Goal: Task Accomplishment & Management: Use online tool/utility

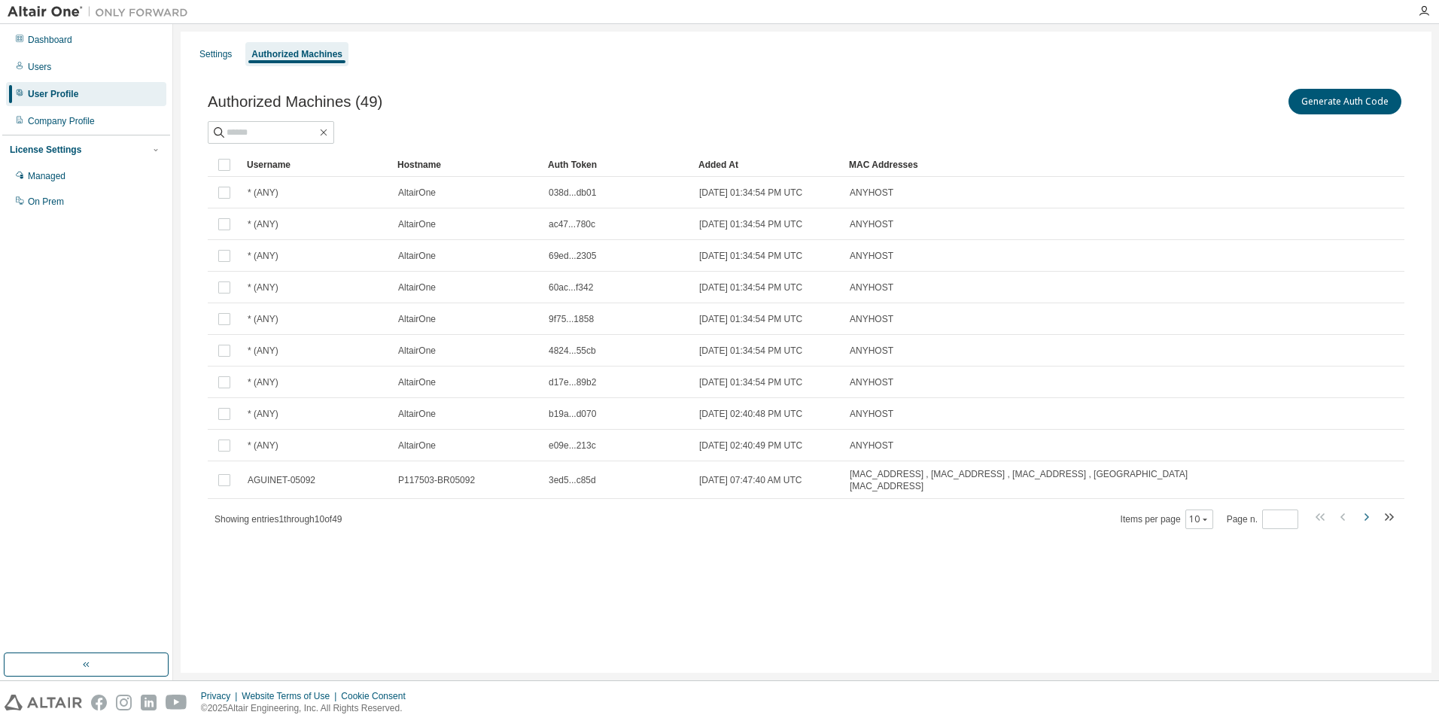
click at [1365, 510] on icon "button" at bounding box center [1366, 517] width 18 height 18
type input "*"
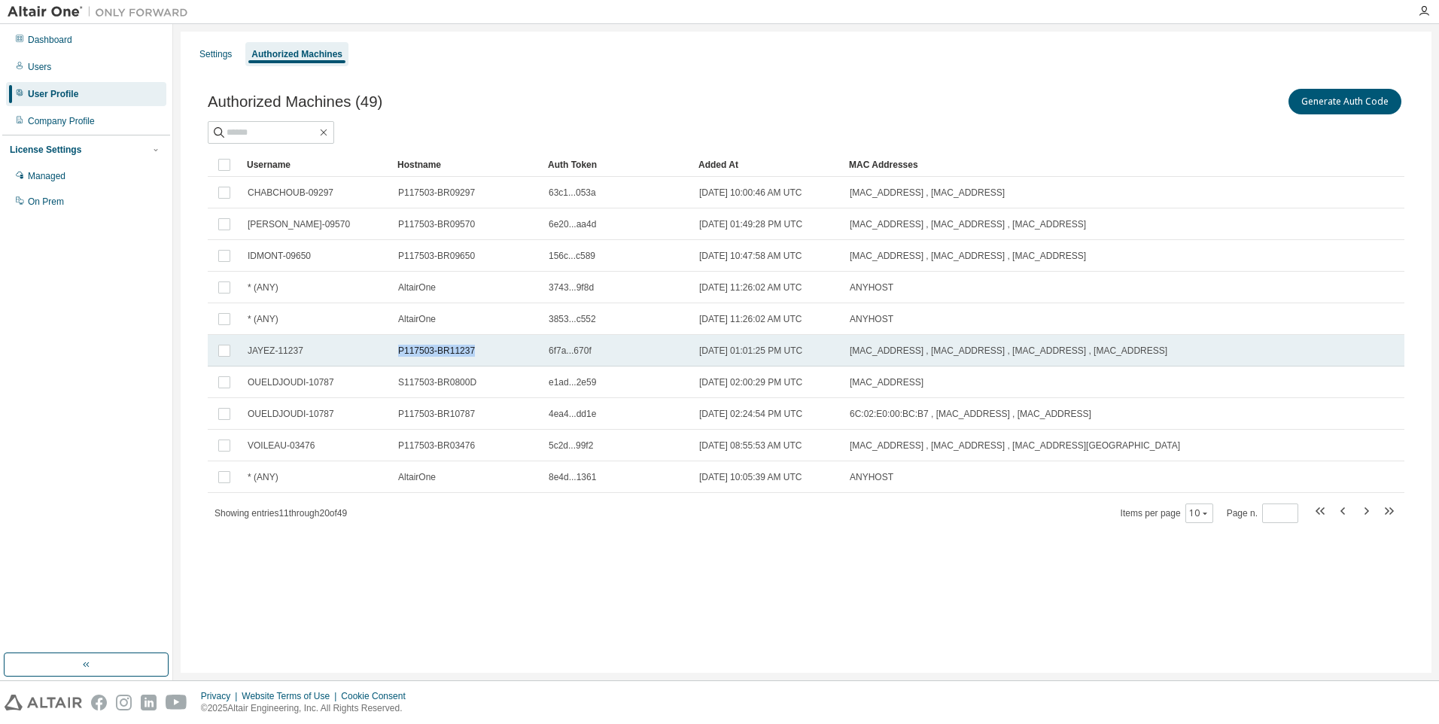
drag, startPoint x: 486, startPoint y: 354, endPoint x: 395, endPoint y: 354, distance: 90.3
click at [395, 354] on td "P117503-BR11237" at bounding box center [466, 351] width 151 height 32
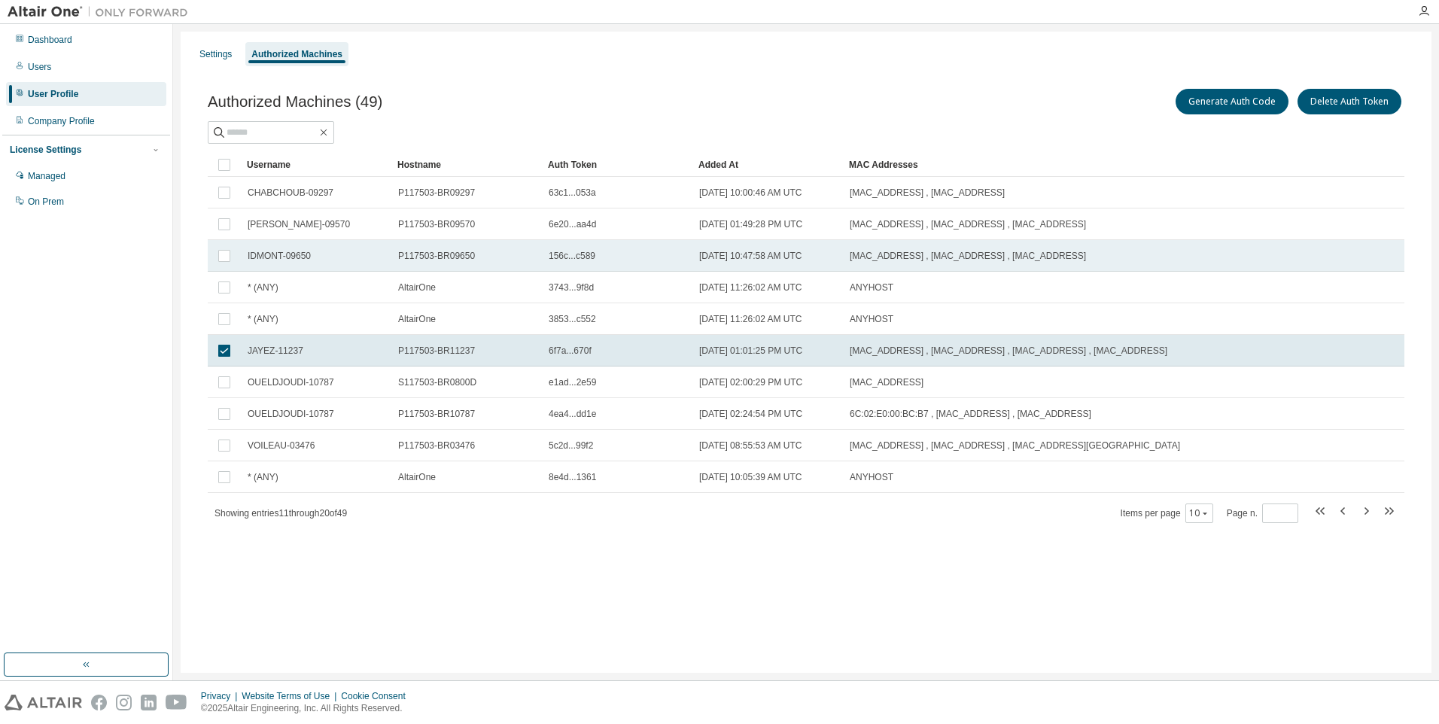
click at [480, 250] on div "P117503-BR09650" at bounding box center [466, 256] width 137 height 12
click at [445, 254] on span "P117503-BR09650" at bounding box center [436, 256] width 77 height 12
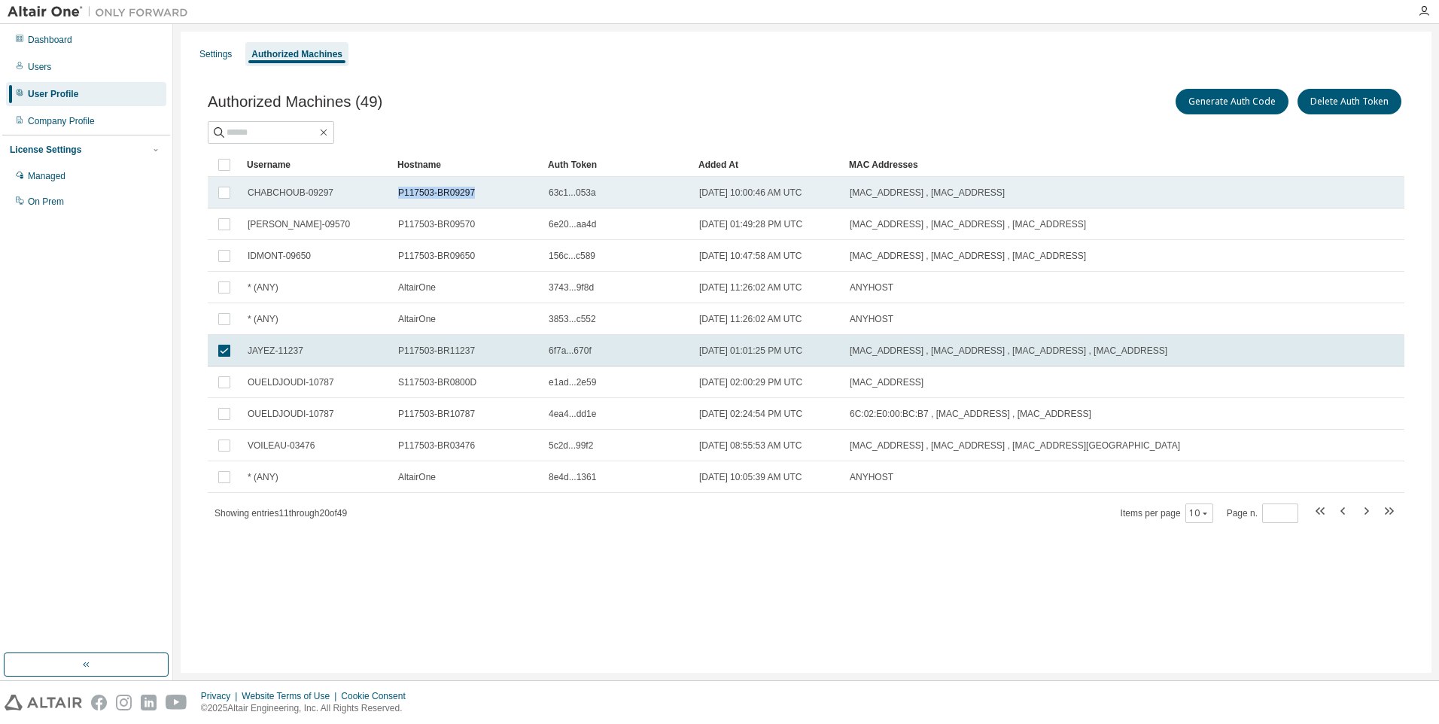
drag, startPoint x: 489, startPoint y: 190, endPoint x: 399, endPoint y: 198, distance: 89.9
click at [399, 198] on div "P117503-BR09297" at bounding box center [466, 193] width 137 height 12
drag, startPoint x: 432, startPoint y: 190, endPoint x: 482, endPoint y: 179, distance: 50.9
click at [482, 179] on td "P117503-BR09297" at bounding box center [466, 193] width 151 height 32
drag, startPoint x: 476, startPoint y: 191, endPoint x: 388, endPoint y: 196, distance: 87.5
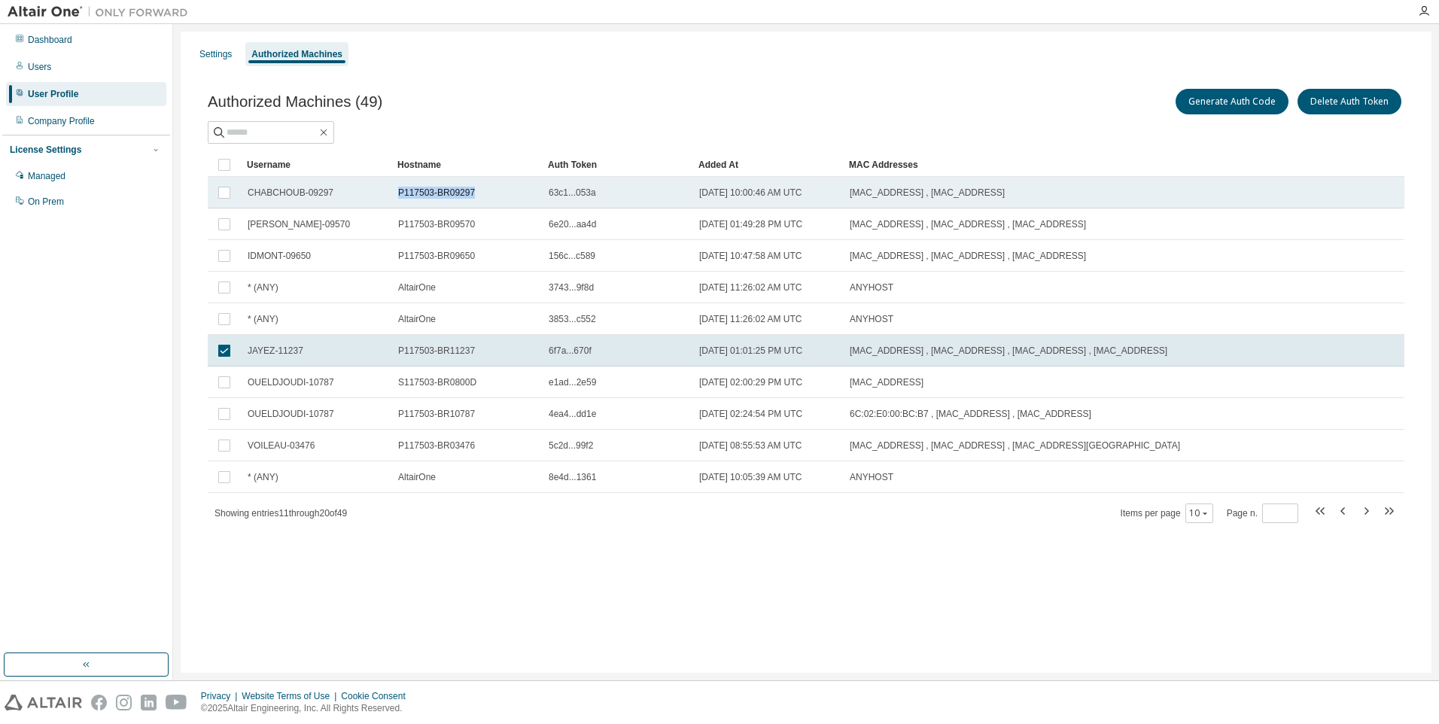
click at [388, 196] on tr "CHABCHOUB-09297 P117503-BR09297 63c1...053a [DATE] 10:00:46 AM UTC [MAC_ADDRESS…" at bounding box center [806, 193] width 1197 height 32
drag, startPoint x: 419, startPoint y: 193, endPoint x: 483, endPoint y: 187, distance: 63.6
click at [483, 187] on div "P117503-BR09297" at bounding box center [466, 193] width 137 height 12
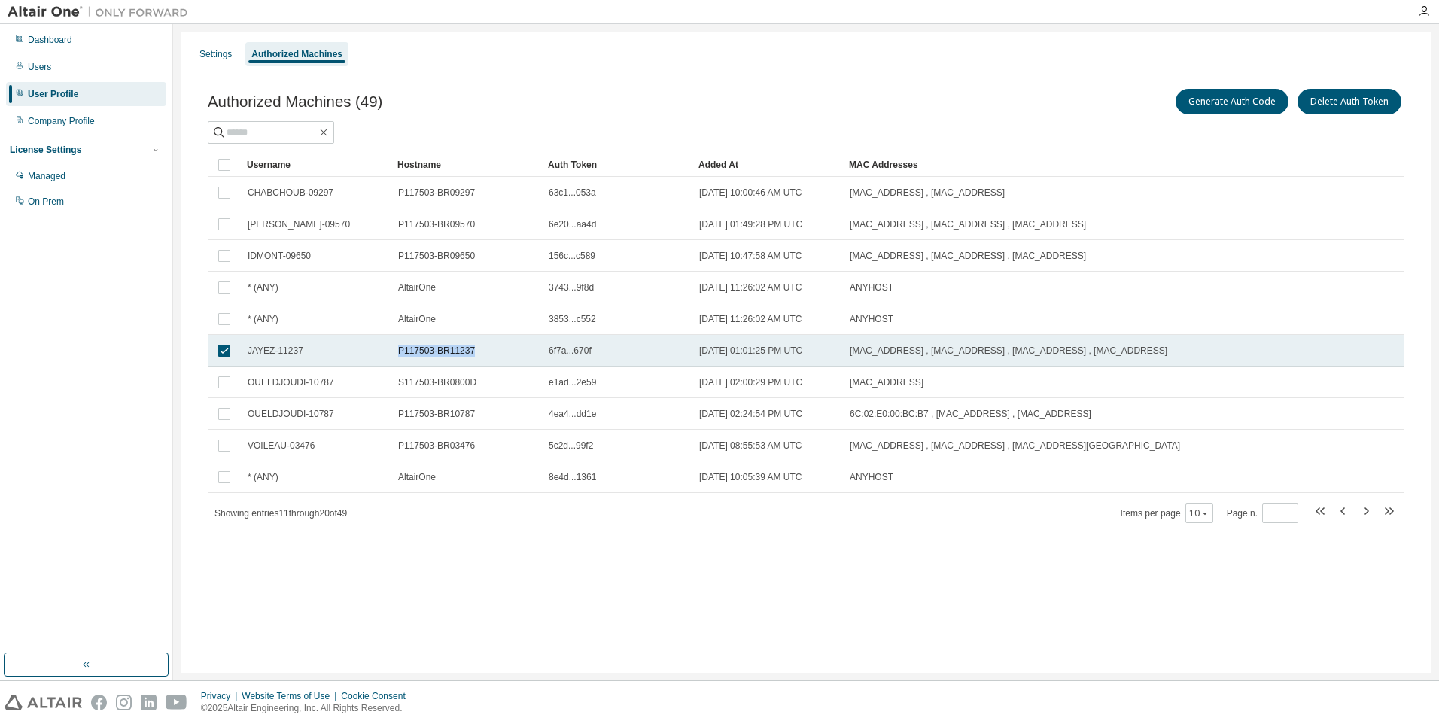
drag, startPoint x: 485, startPoint y: 347, endPoint x: 397, endPoint y: 344, distance: 88.1
click at [397, 344] on td "P117503-BR11237" at bounding box center [466, 351] width 151 height 32
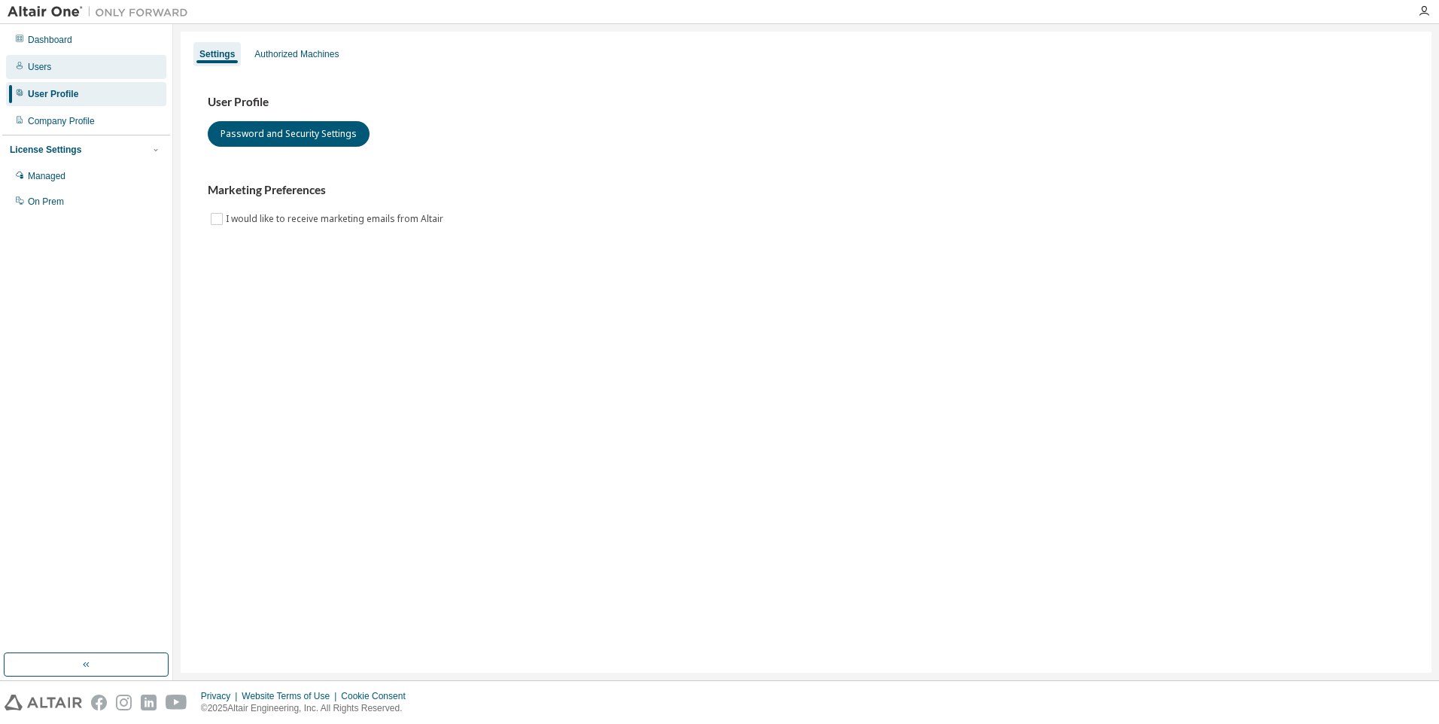
click at [32, 63] on div "Users" at bounding box center [39, 67] width 23 height 12
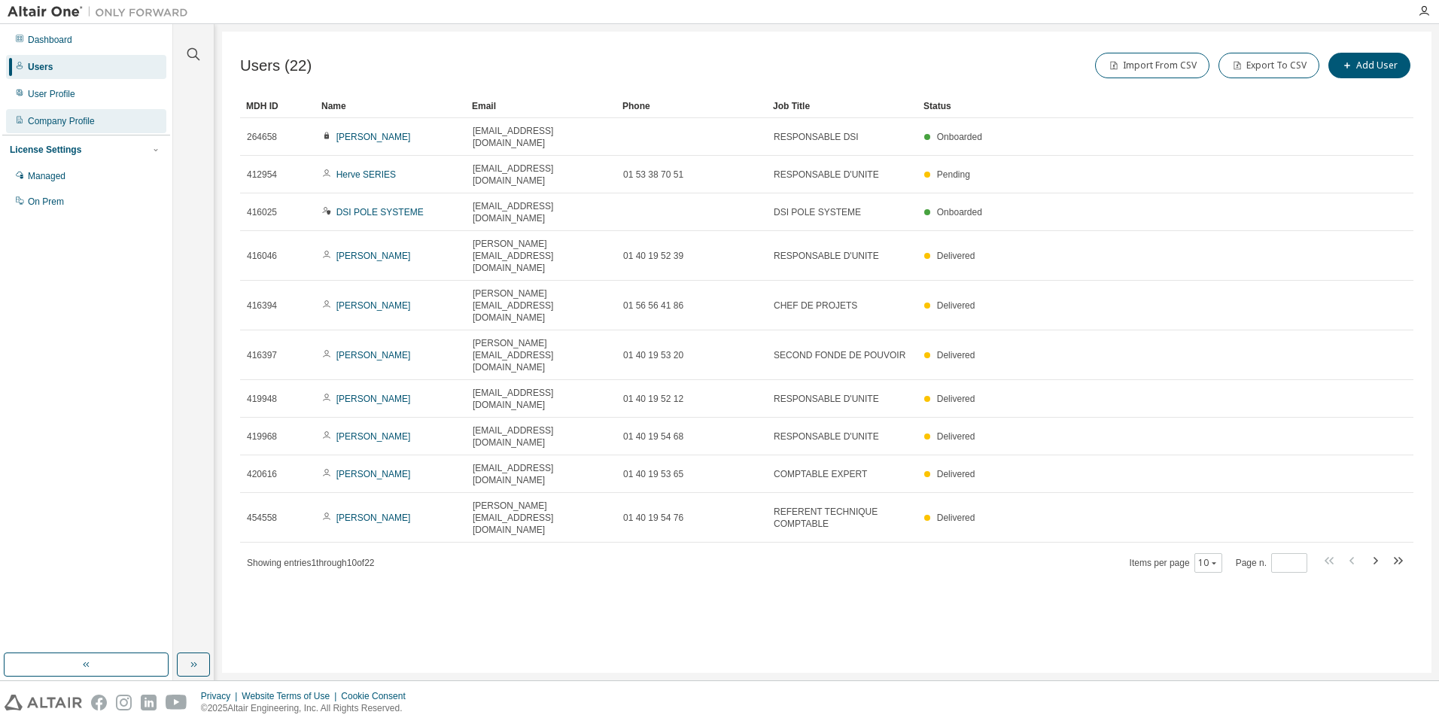
click at [56, 118] on div "Company Profile" at bounding box center [61, 121] width 67 height 12
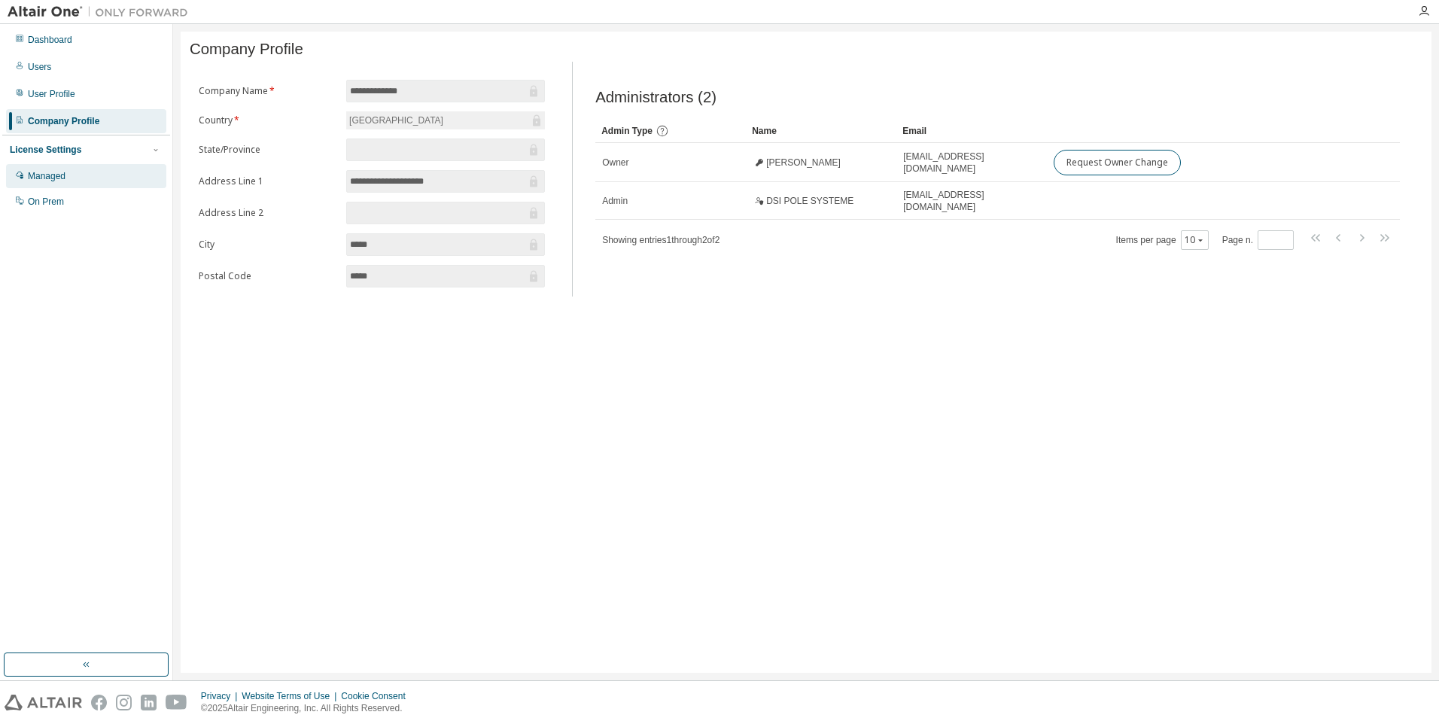
click at [44, 178] on div "Managed" at bounding box center [47, 176] width 38 height 12
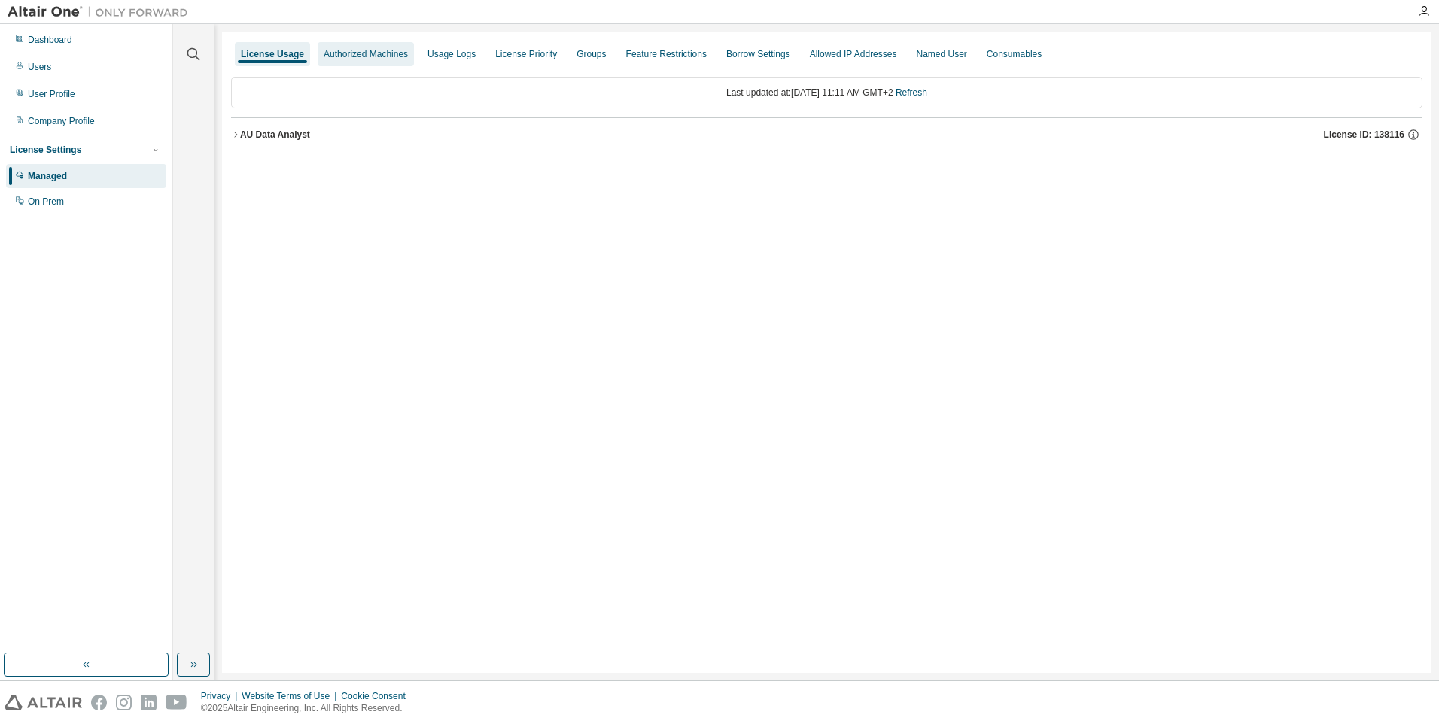
click at [373, 52] on div "Authorized Machines" at bounding box center [366, 54] width 84 height 12
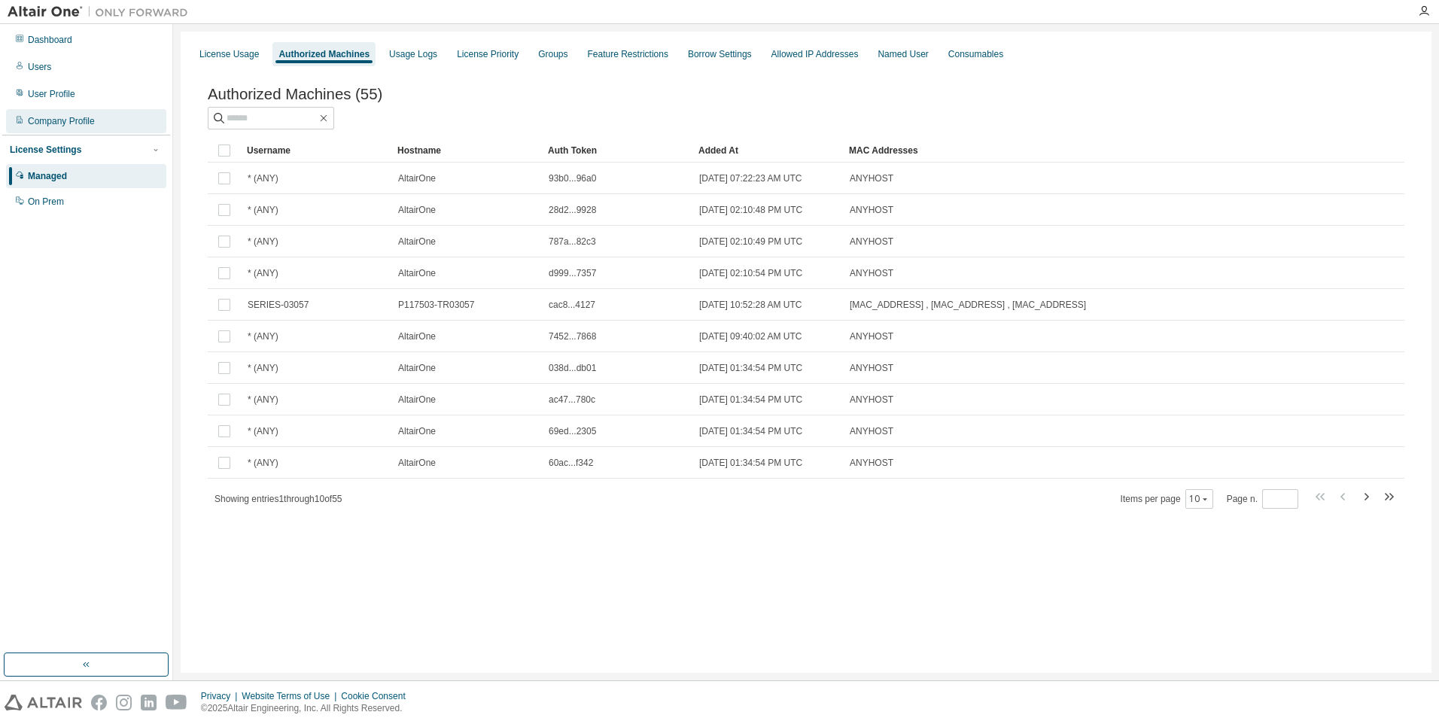
click at [60, 114] on div "Company Profile" at bounding box center [86, 121] width 160 height 24
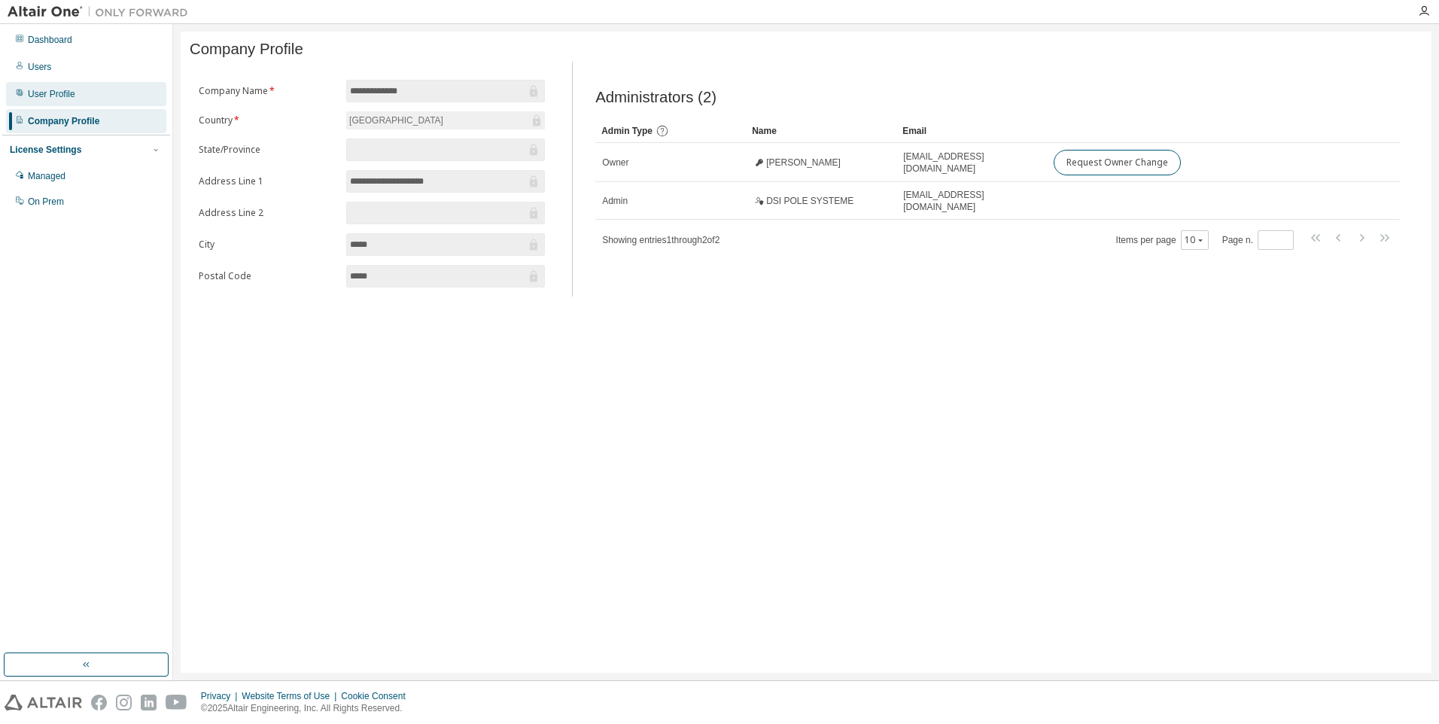
click at [73, 96] on div "User Profile" at bounding box center [51, 94] width 47 height 12
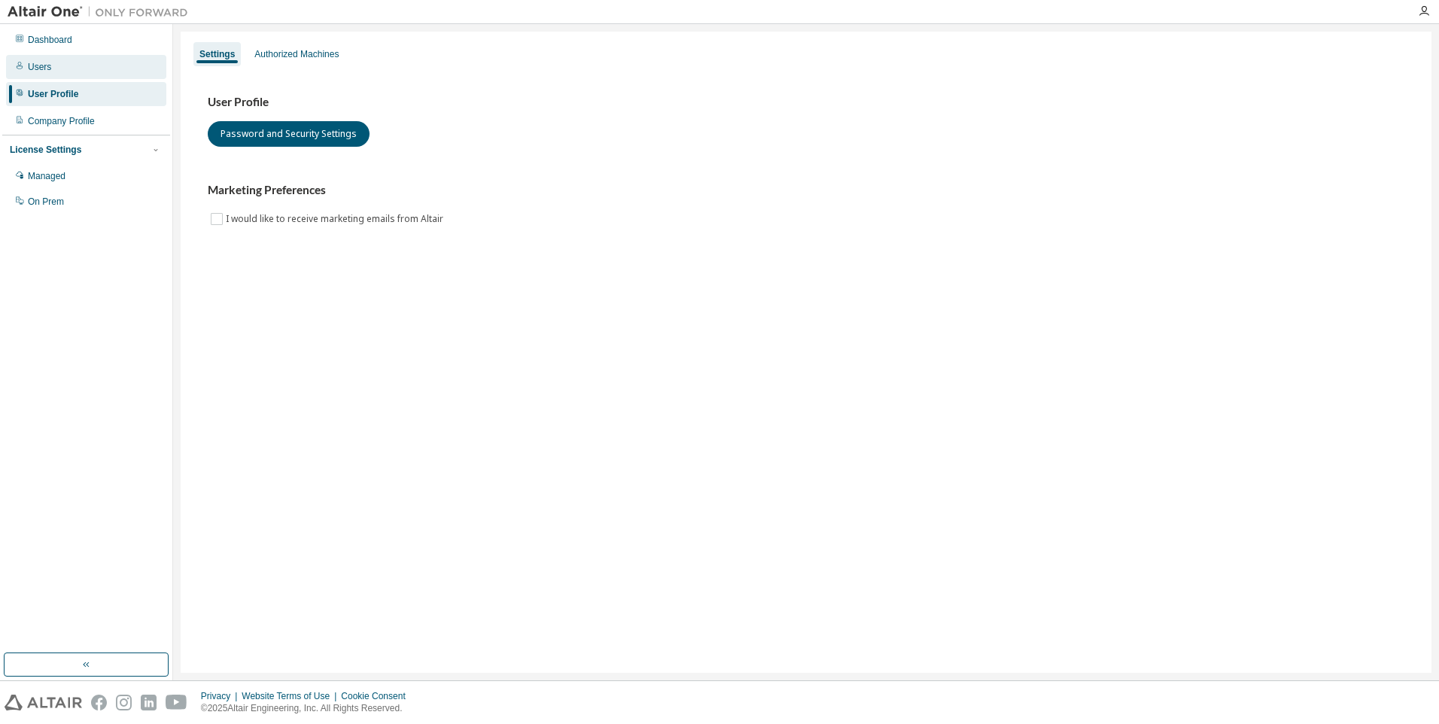
click at [76, 72] on div "Users" at bounding box center [86, 67] width 160 height 24
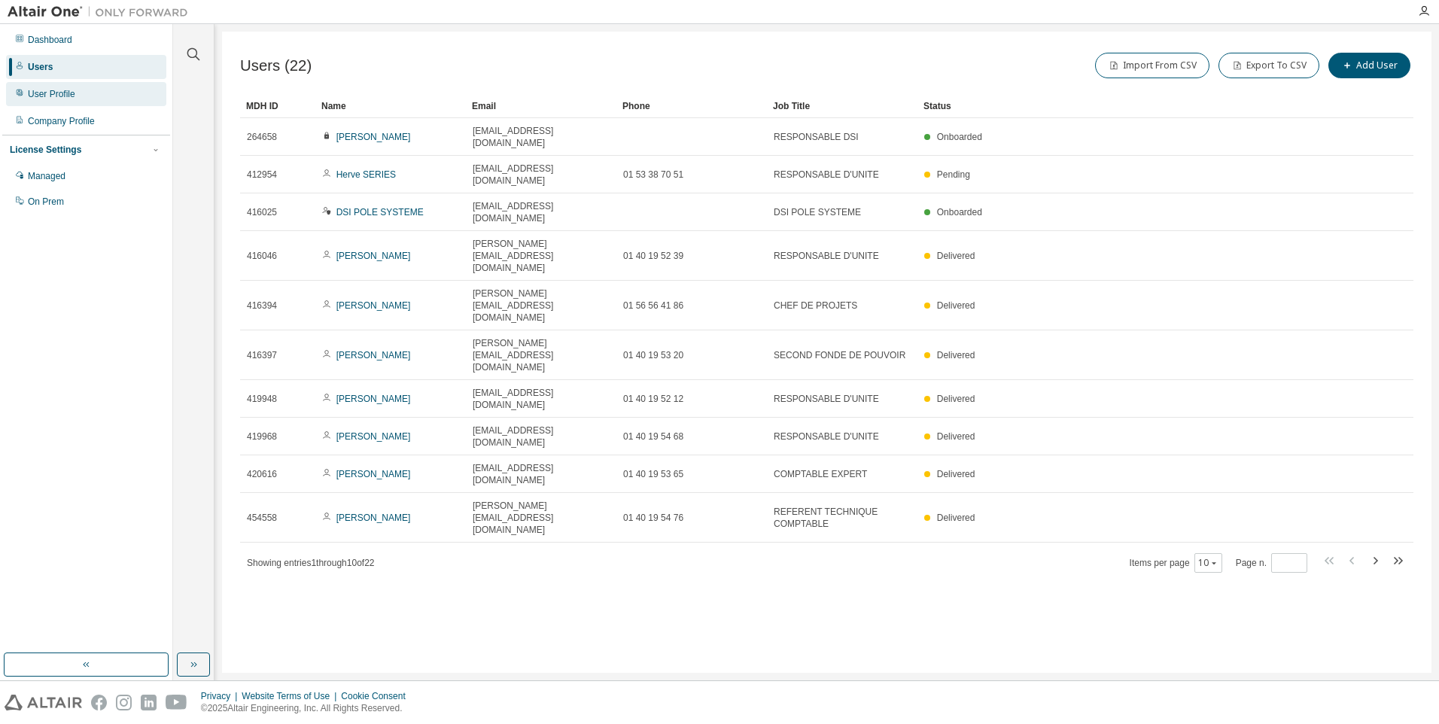
click at [75, 99] on div "User Profile" at bounding box center [86, 94] width 160 height 24
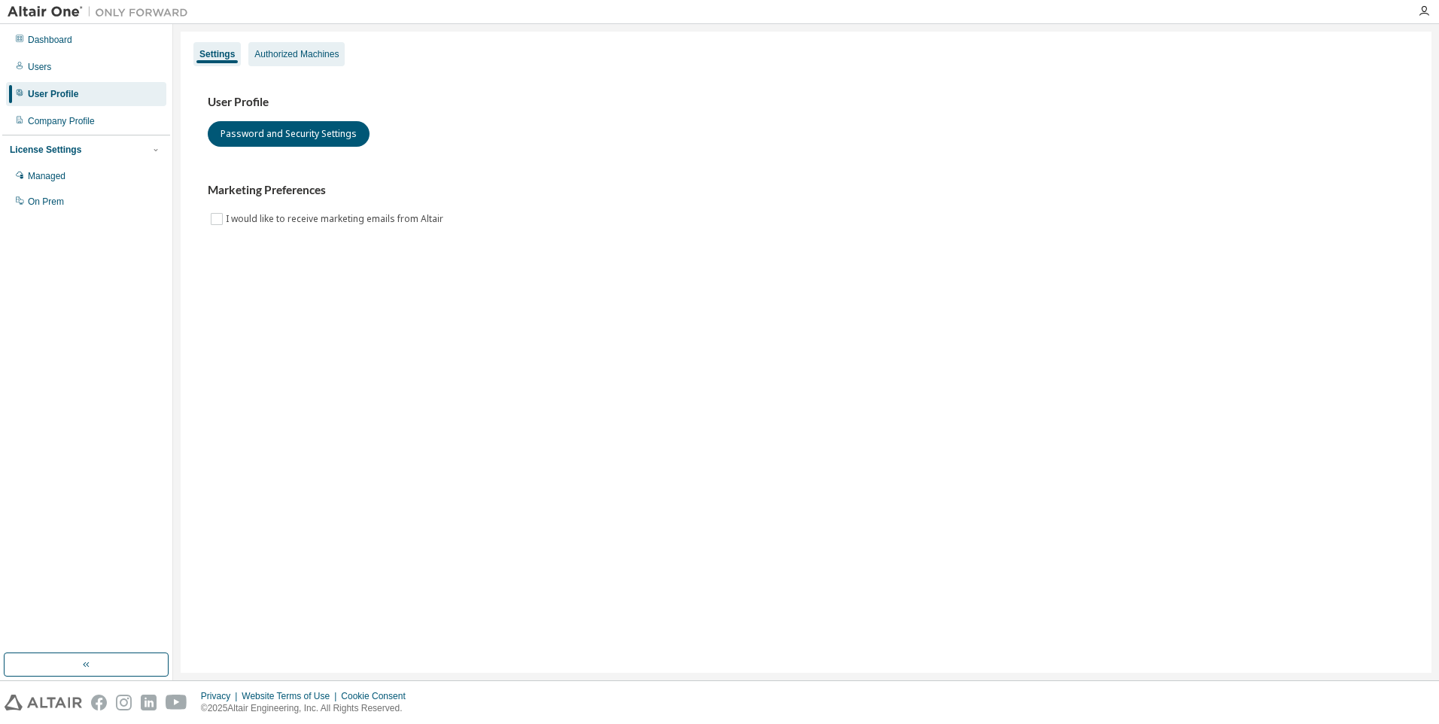
click at [279, 49] on div "Authorized Machines" at bounding box center [296, 54] width 84 height 12
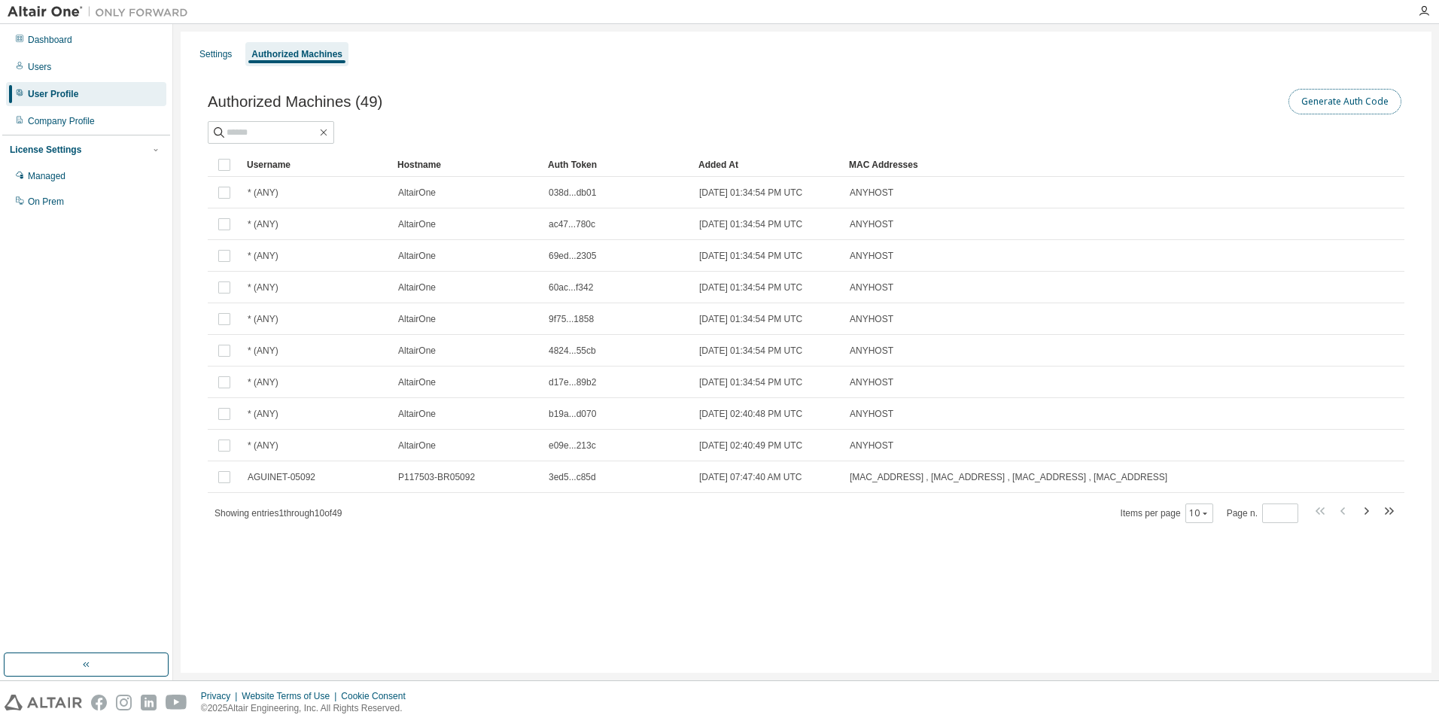
click at [1326, 97] on button "Generate Auth Code" at bounding box center [1345, 102] width 113 height 26
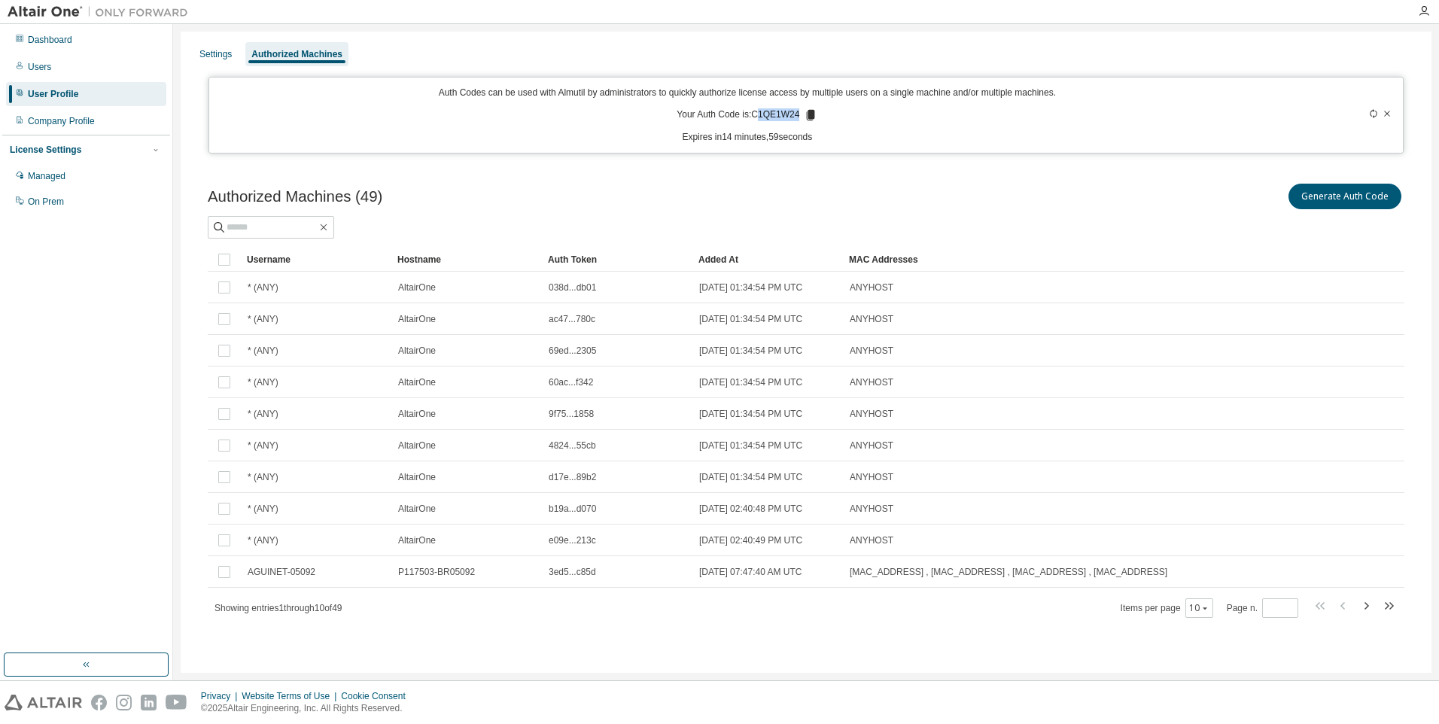
drag, startPoint x: 799, startPoint y: 117, endPoint x: 759, endPoint y: 117, distance: 40.7
click at [759, 117] on p "Your Auth Code is: C1QE1W24" at bounding box center [747, 115] width 141 height 14
drag, startPoint x: 759, startPoint y: 117, endPoint x: 807, endPoint y: 112, distance: 48.4
click at [807, 112] on icon at bounding box center [811, 115] width 14 height 14
click at [632, 134] on p "Expires in 9 minutes, 59 seconds" at bounding box center [747, 137] width 1059 height 13
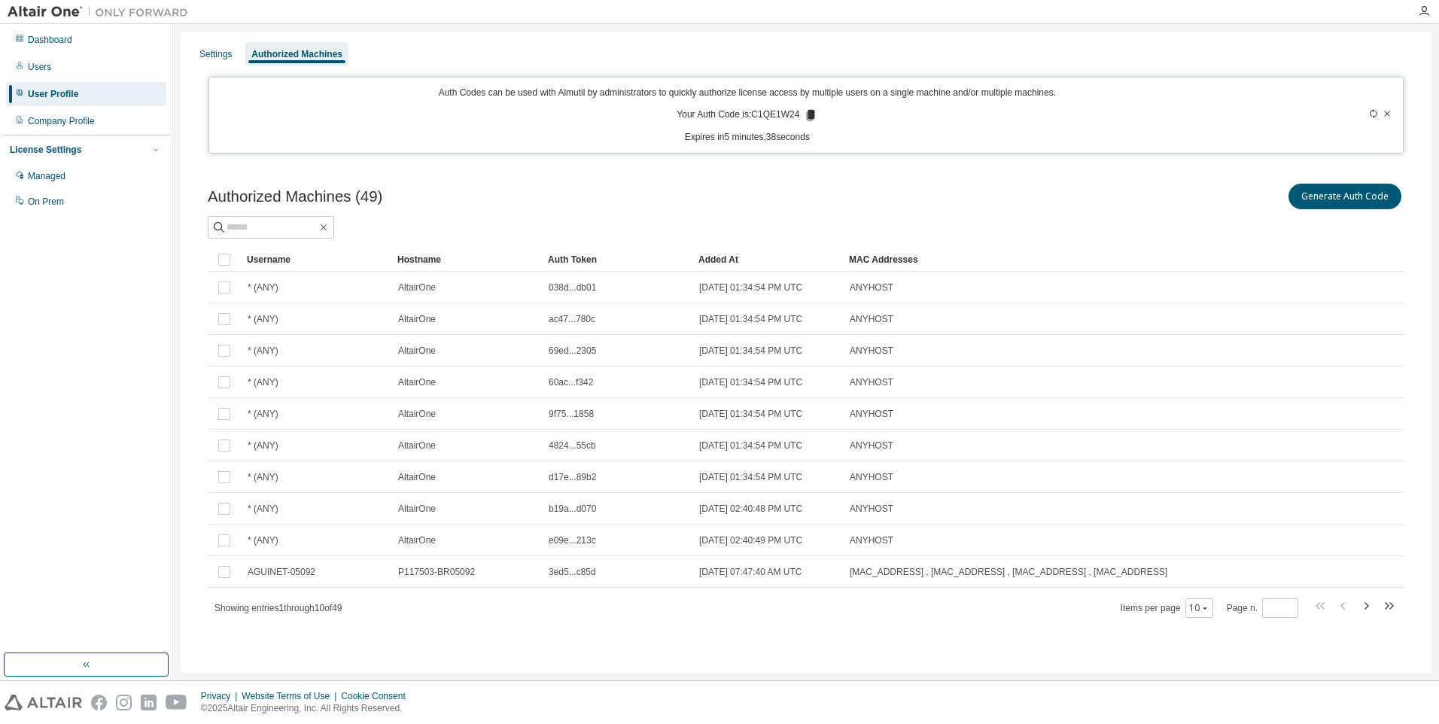
click at [129, 686] on div "Privacy Website Terms of Use Cookie Consent © 2025 Altair Engineering, Inc. All…" at bounding box center [719, 702] width 1439 height 43
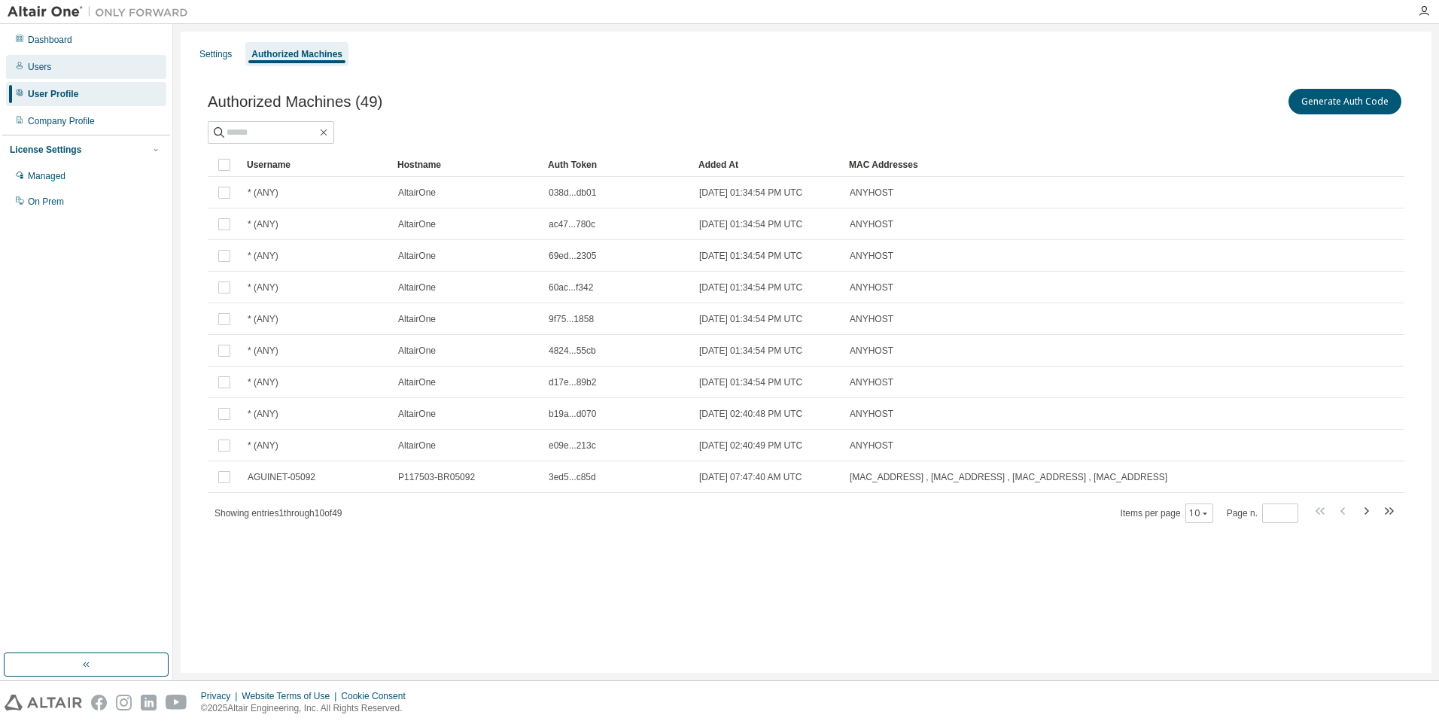
click at [68, 63] on div "Users" at bounding box center [86, 67] width 160 height 24
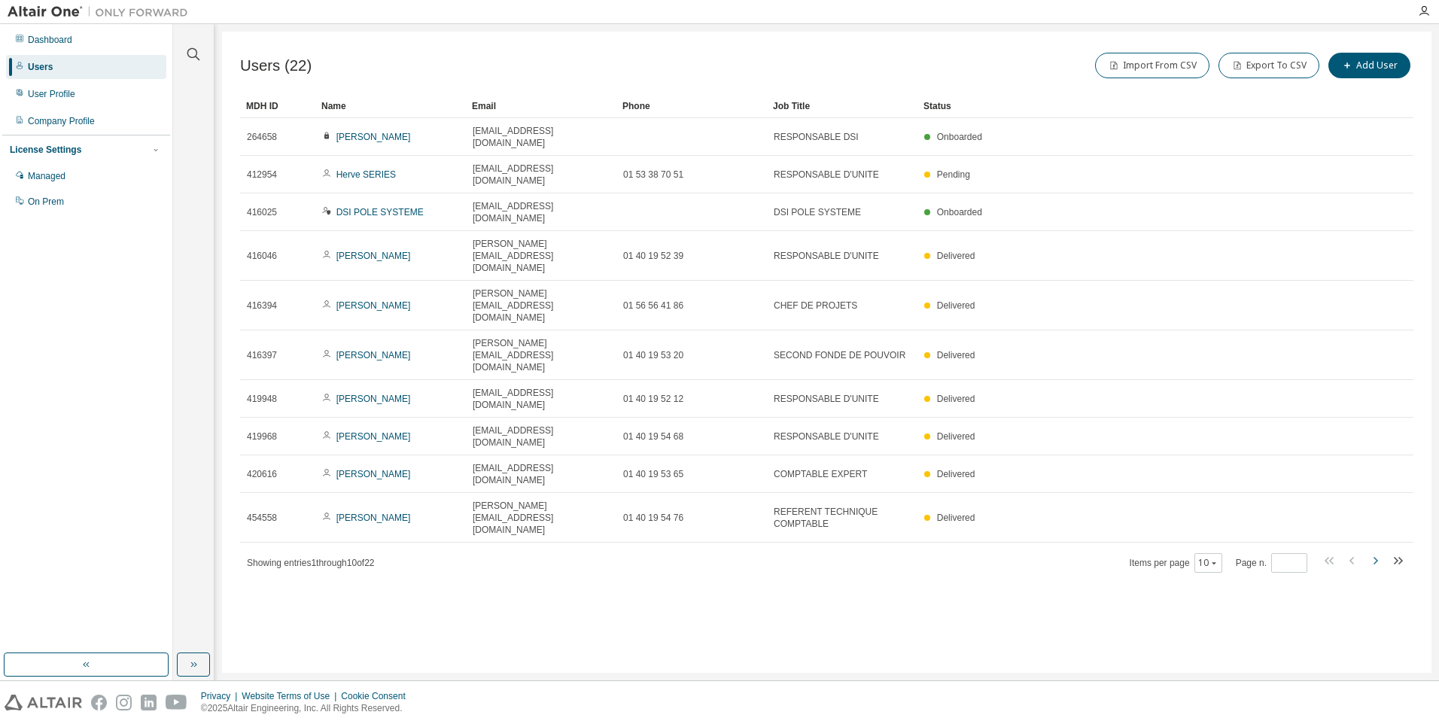
click at [1371, 552] on icon "button" at bounding box center [1375, 561] width 18 height 18
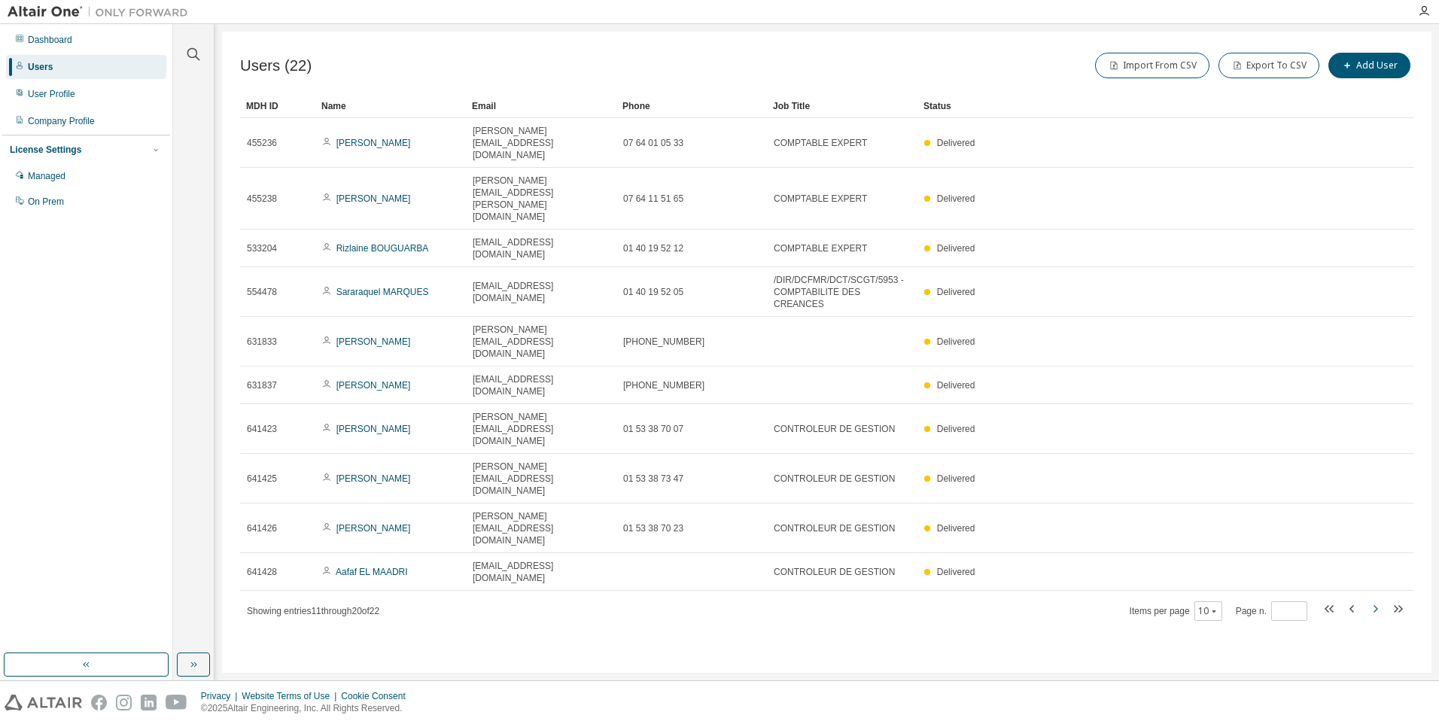
click at [1373, 600] on icon "button" at bounding box center [1375, 609] width 18 height 18
type input "*"
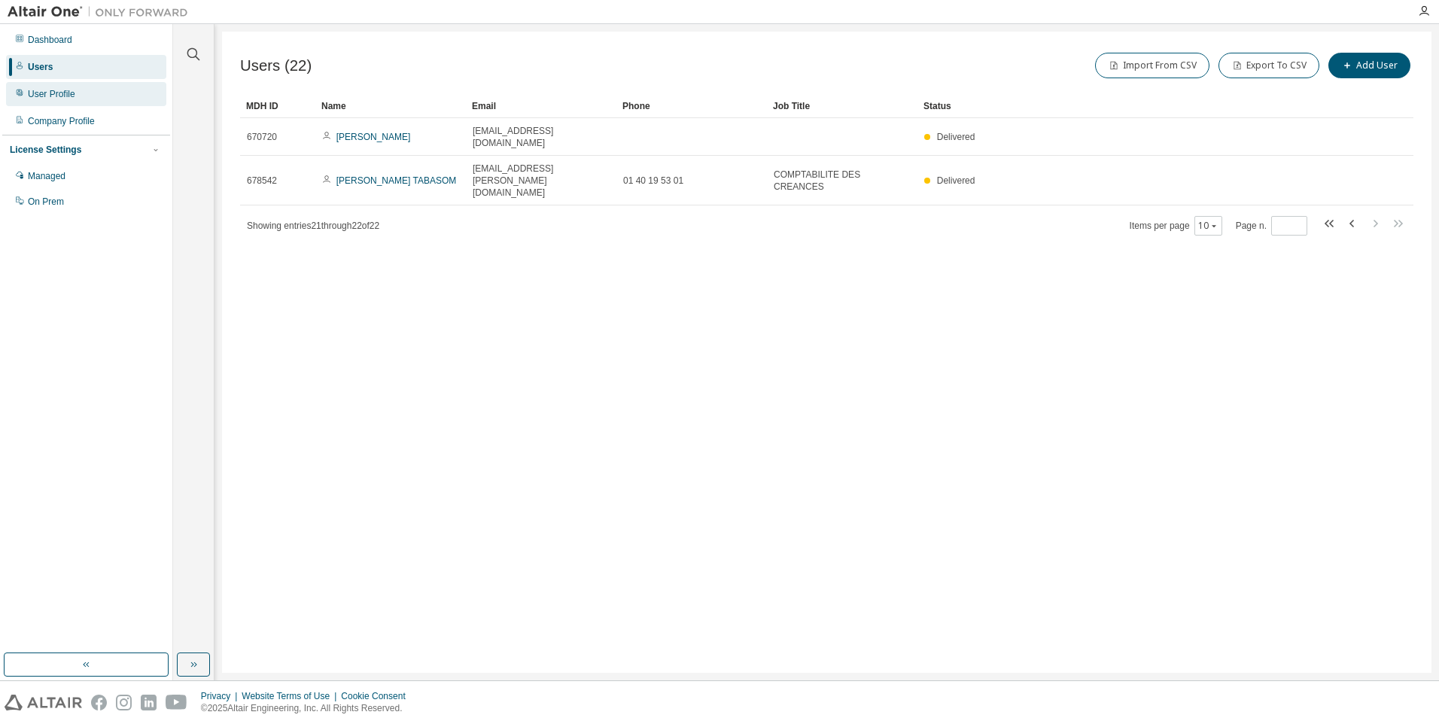
click at [53, 87] on div "User Profile" at bounding box center [86, 94] width 160 height 24
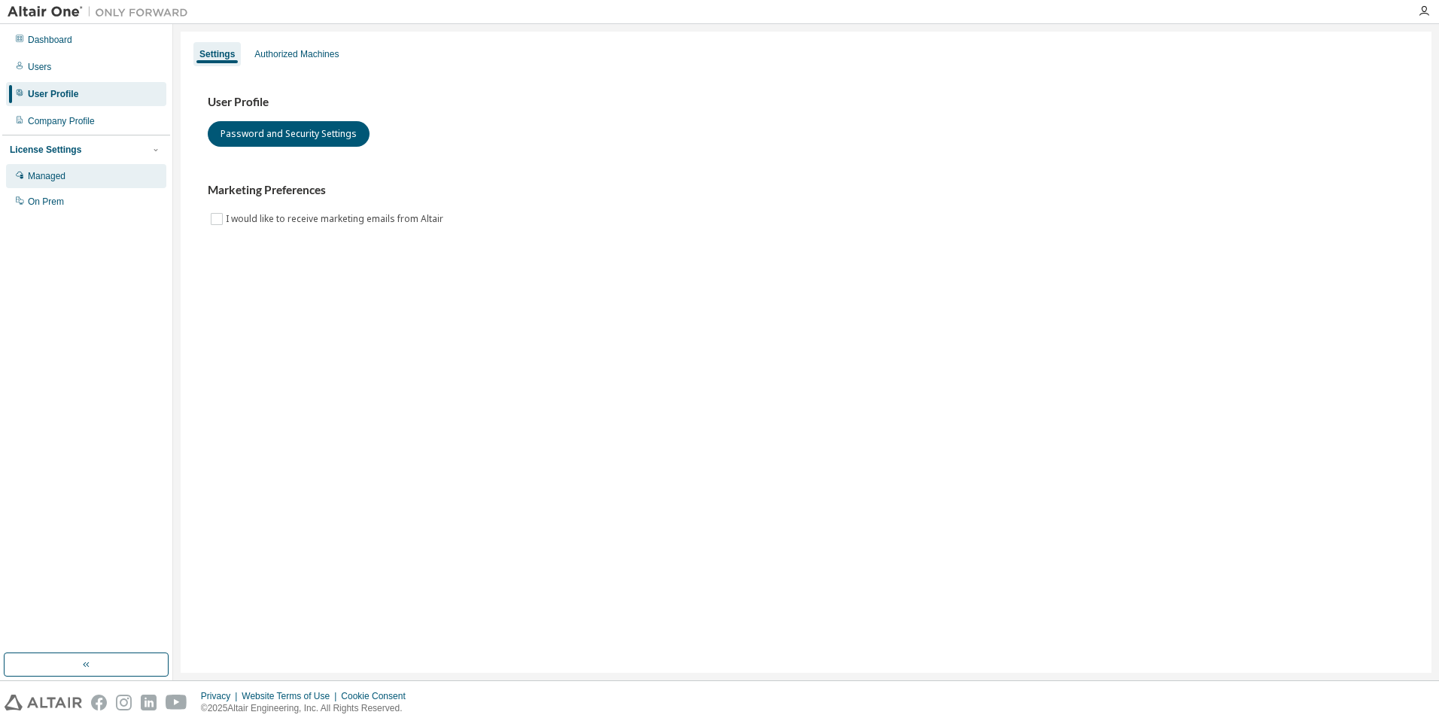
click at [48, 173] on div "Managed" at bounding box center [47, 176] width 38 height 12
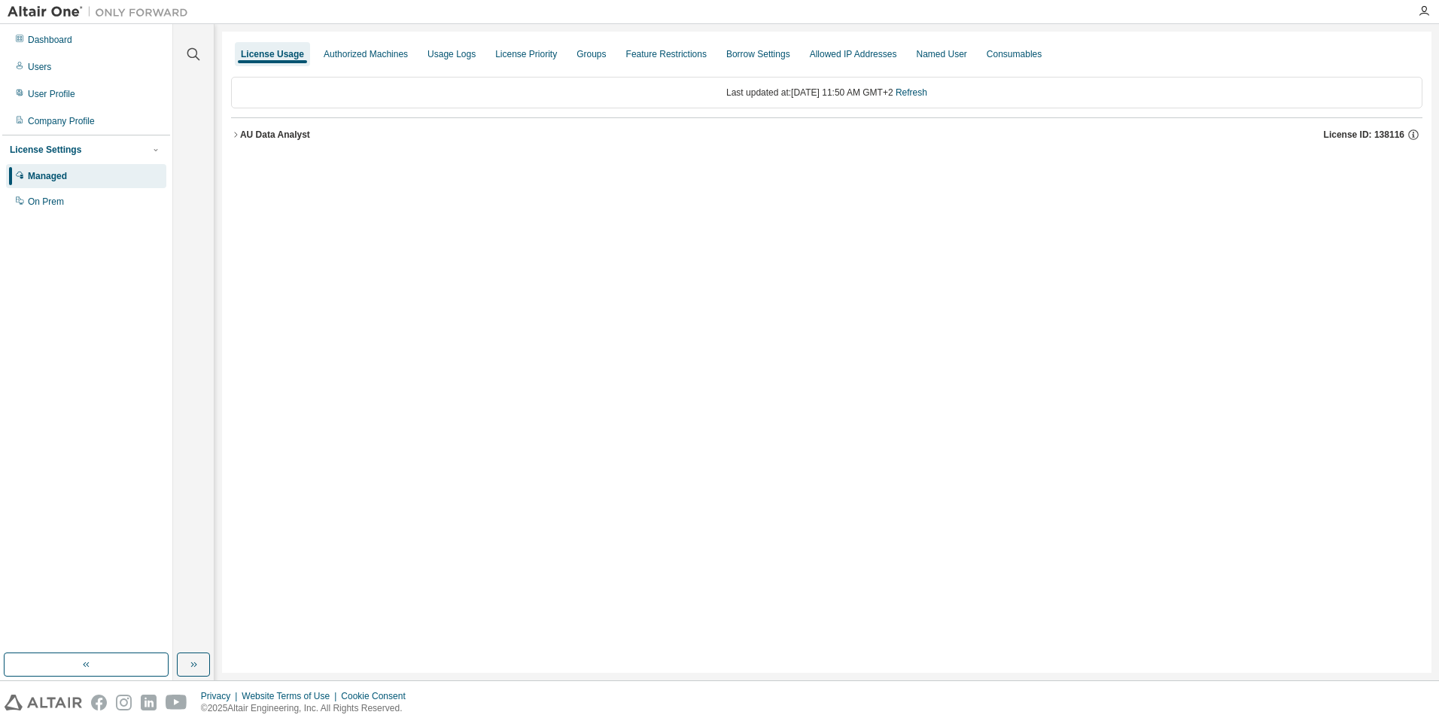
click at [358, 66] on div "License Usage Authorized Machines Usage Logs License Priority Groups Feature Re…" at bounding box center [827, 54] width 1192 height 27
click at [361, 59] on div "Authorized Machines" at bounding box center [366, 54] width 84 height 12
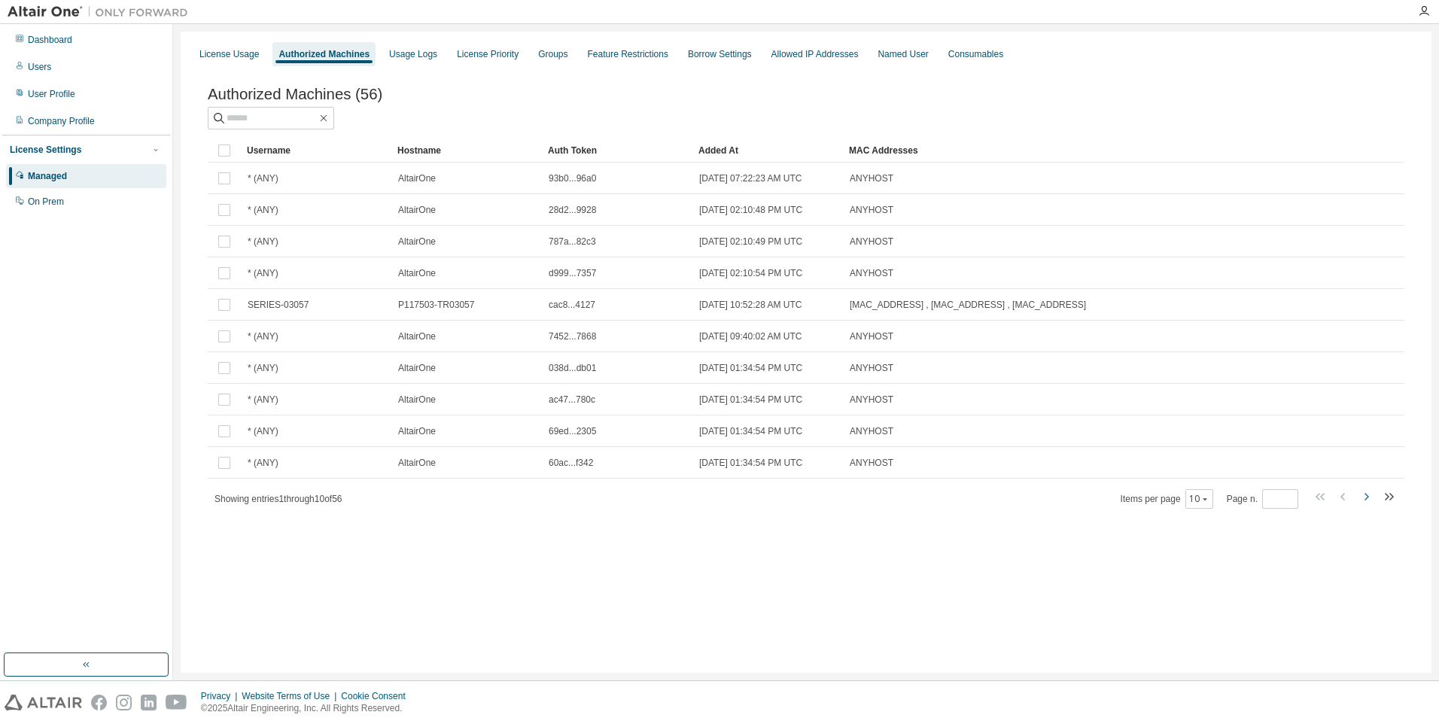
click at [1369, 499] on icon "button" at bounding box center [1366, 497] width 18 height 18
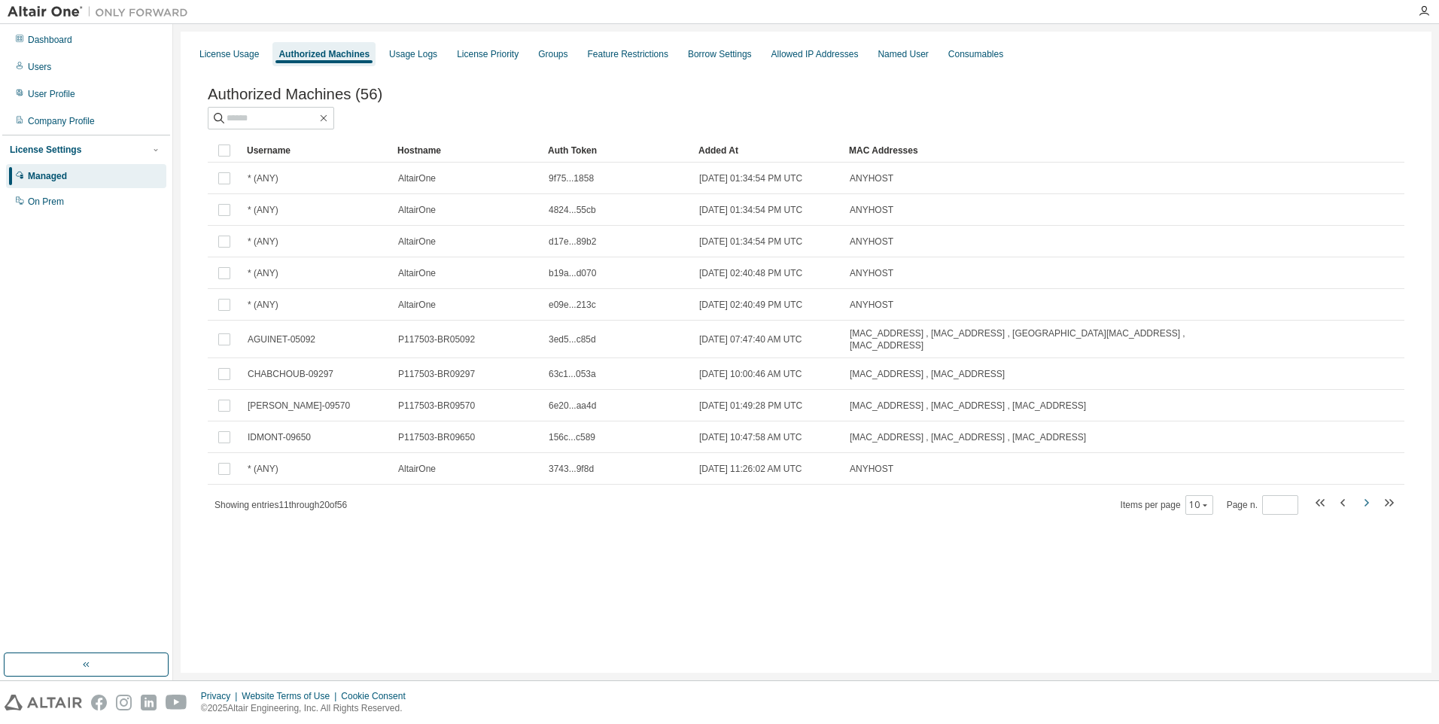
click at [1369, 499] on icon "button" at bounding box center [1366, 503] width 18 height 18
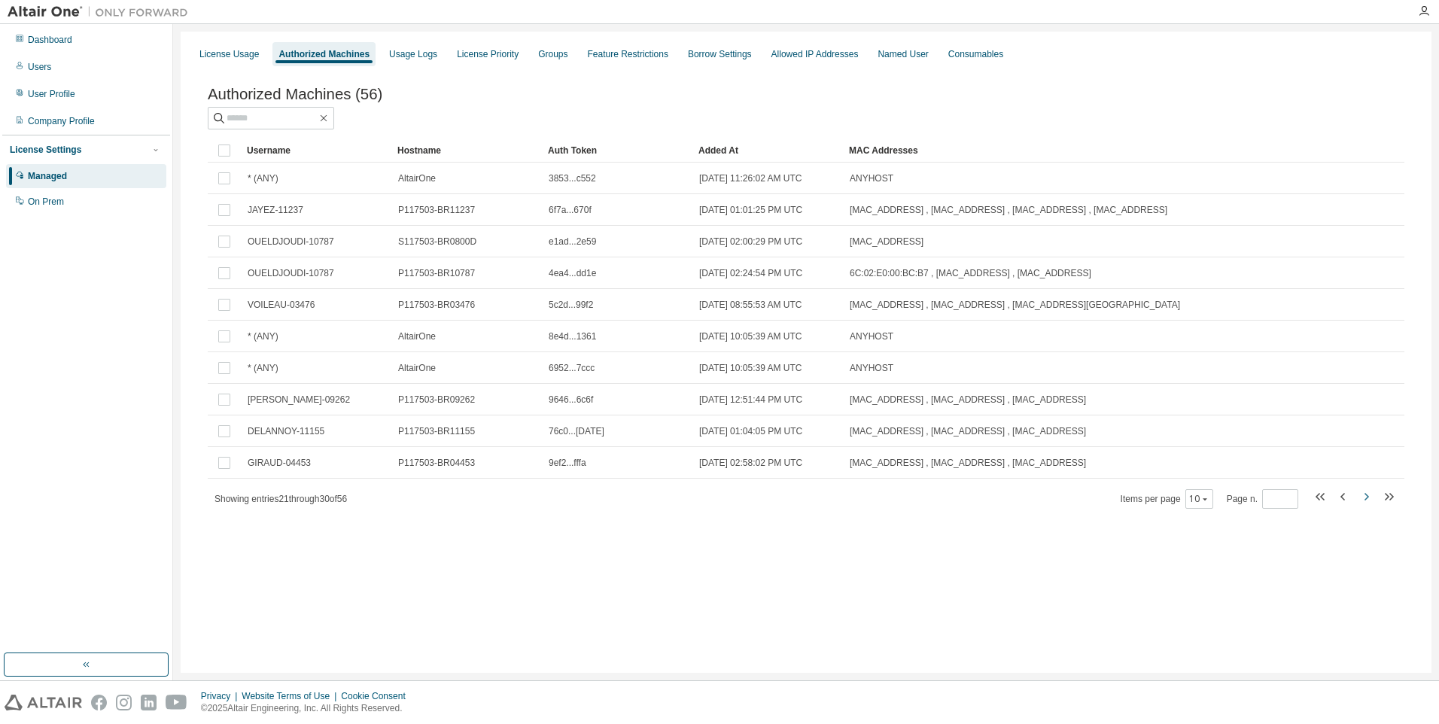
click at [1369, 499] on icon "button" at bounding box center [1366, 497] width 18 height 18
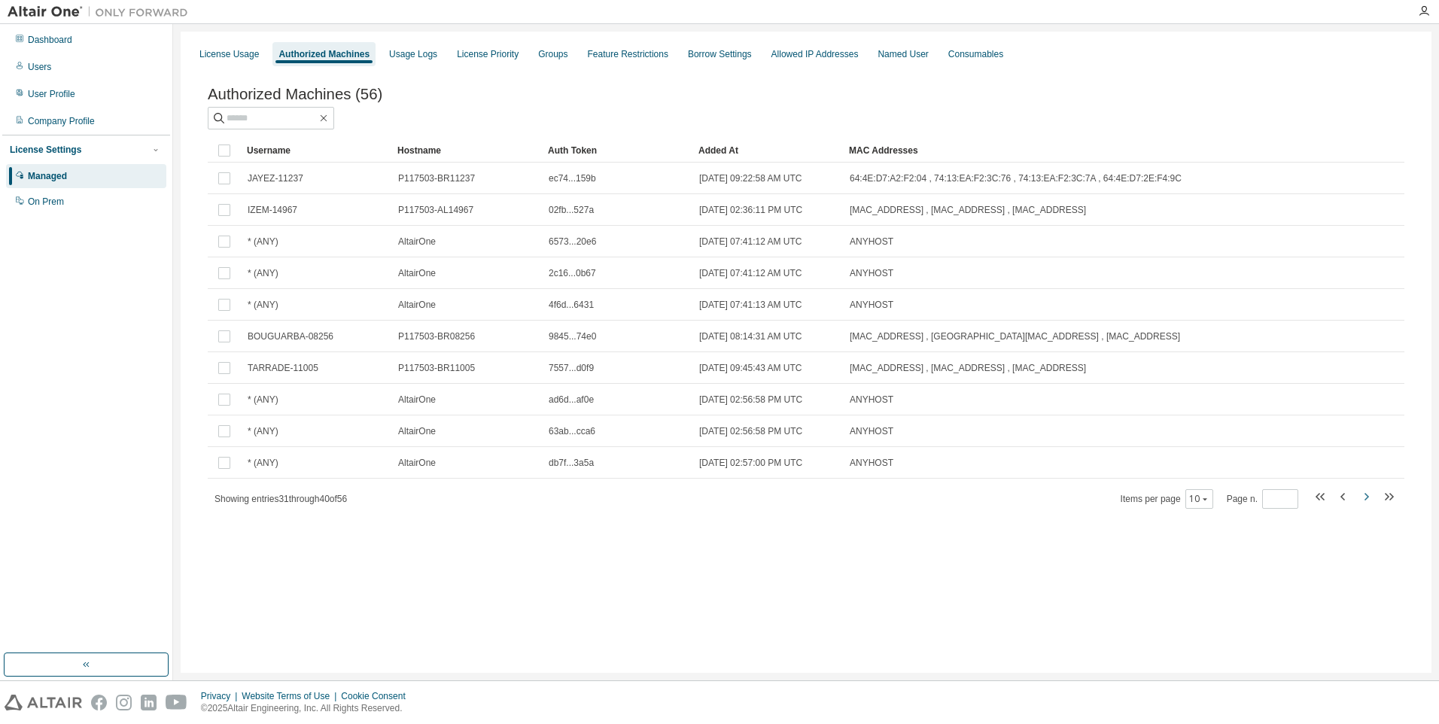
click at [1369, 499] on icon "button" at bounding box center [1366, 497] width 18 height 18
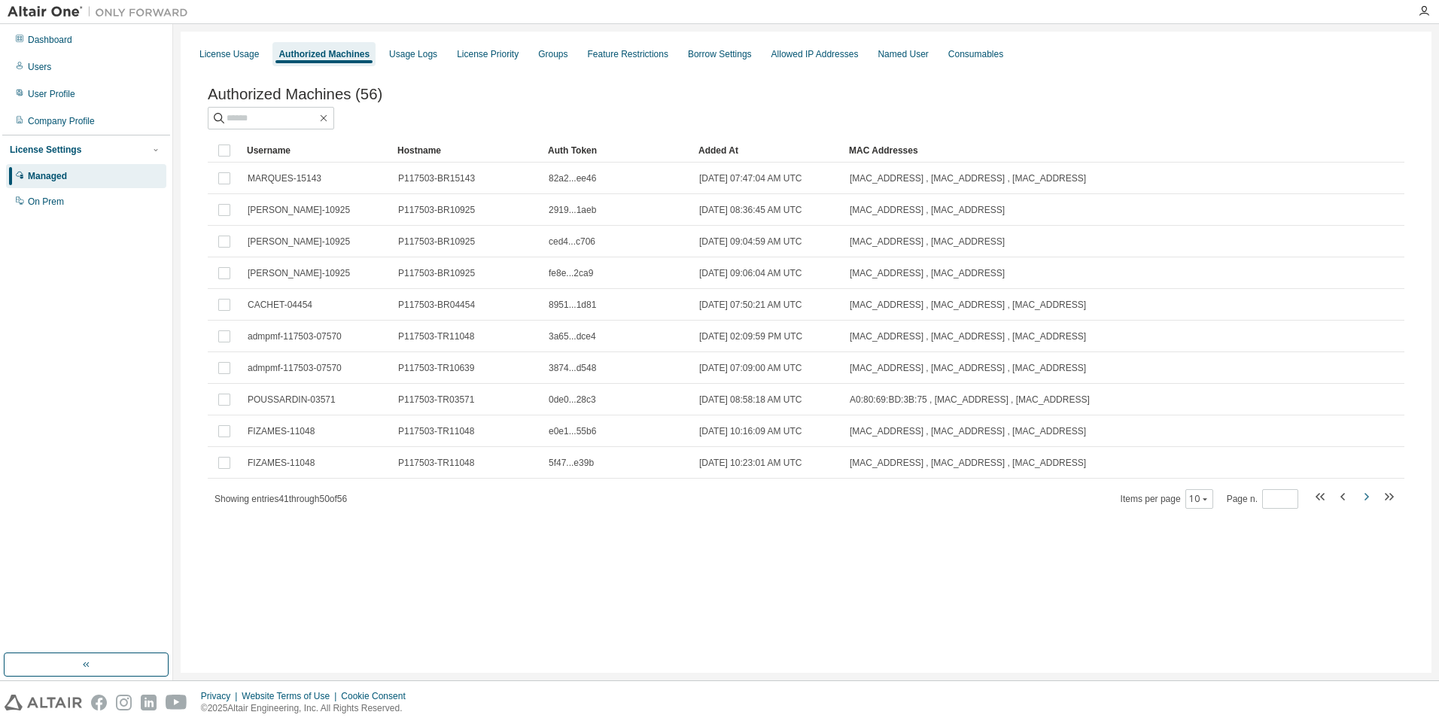
click at [1369, 499] on icon "button" at bounding box center [1366, 497] width 18 height 18
type input "*"
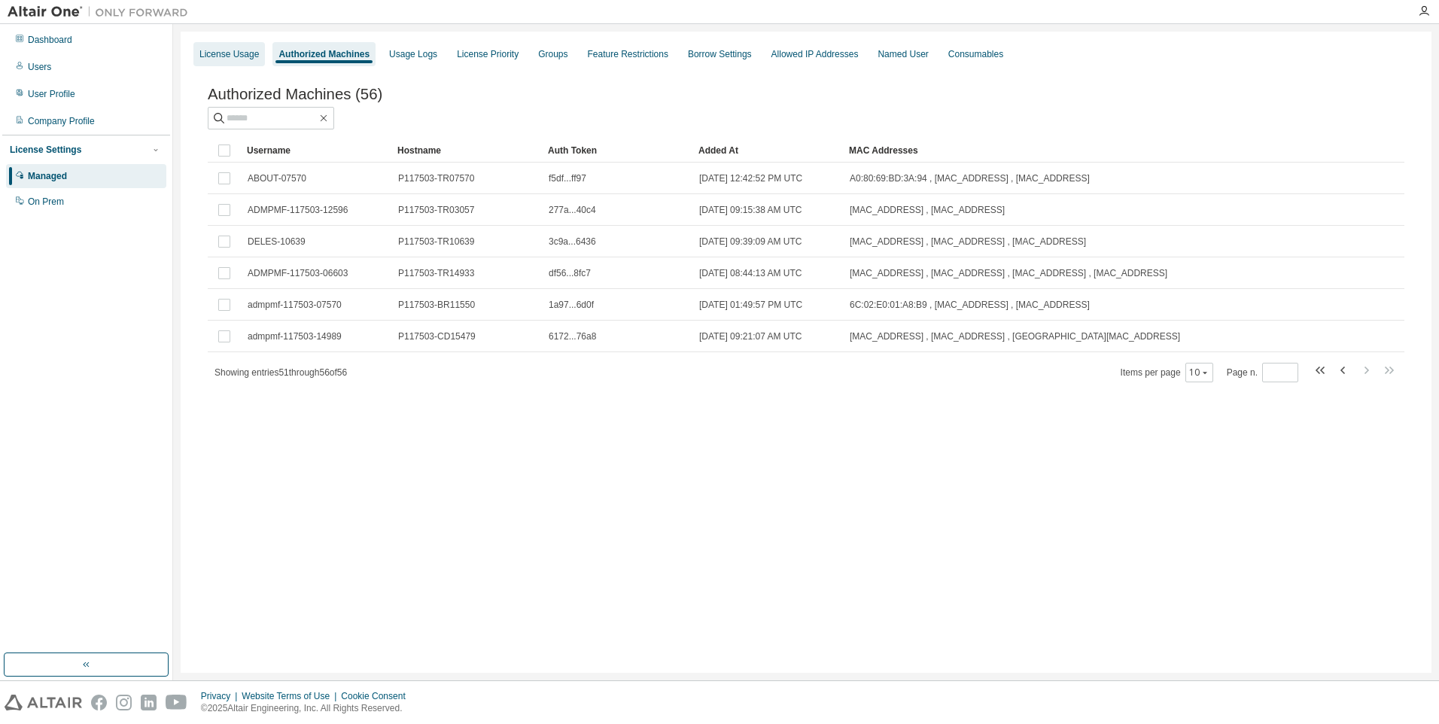
click at [233, 55] on div "License Usage" at bounding box center [228, 54] width 59 height 12
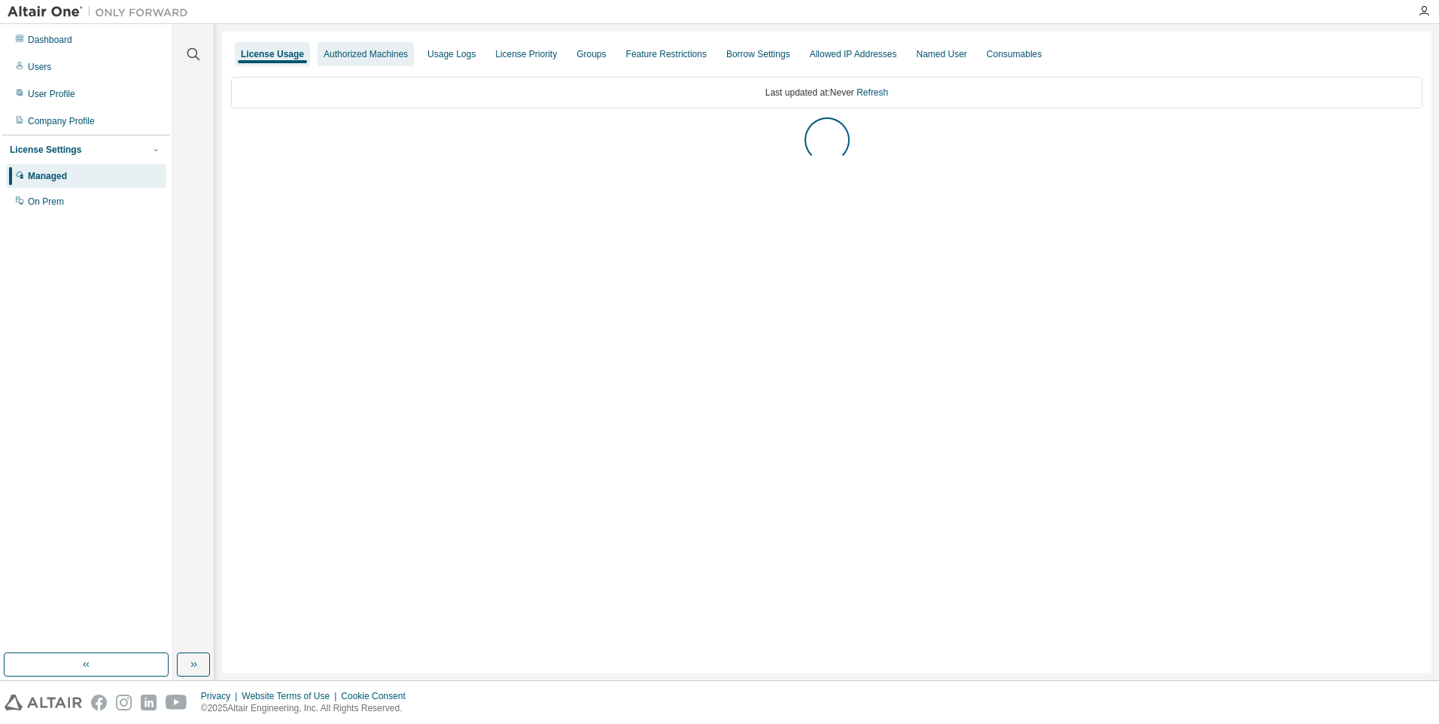
click at [334, 47] on div "Authorized Machines" at bounding box center [366, 54] width 96 height 24
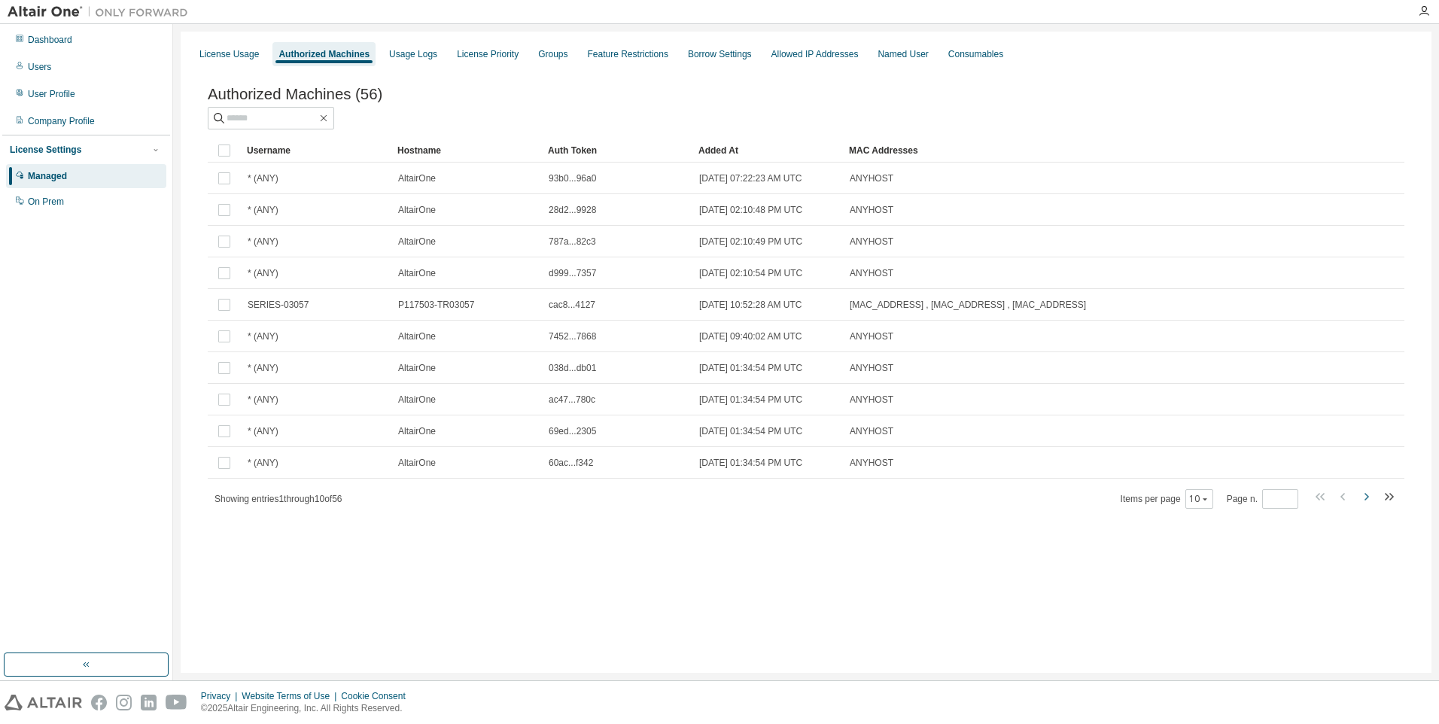
click at [1365, 496] on icon "button" at bounding box center [1366, 497] width 18 height 18
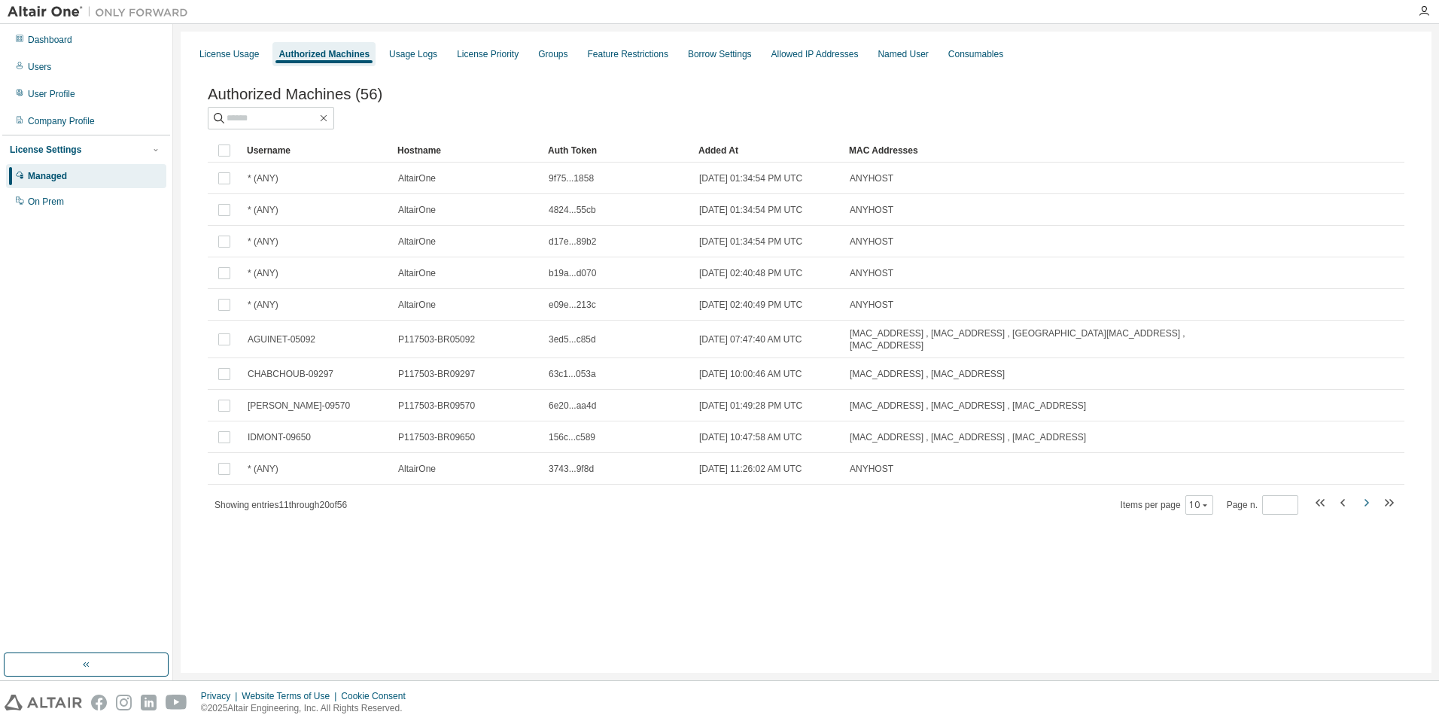
click at [1365, 496] on icon "button" at bounding box center [1366, 503] width 18 height 18
type input "*"
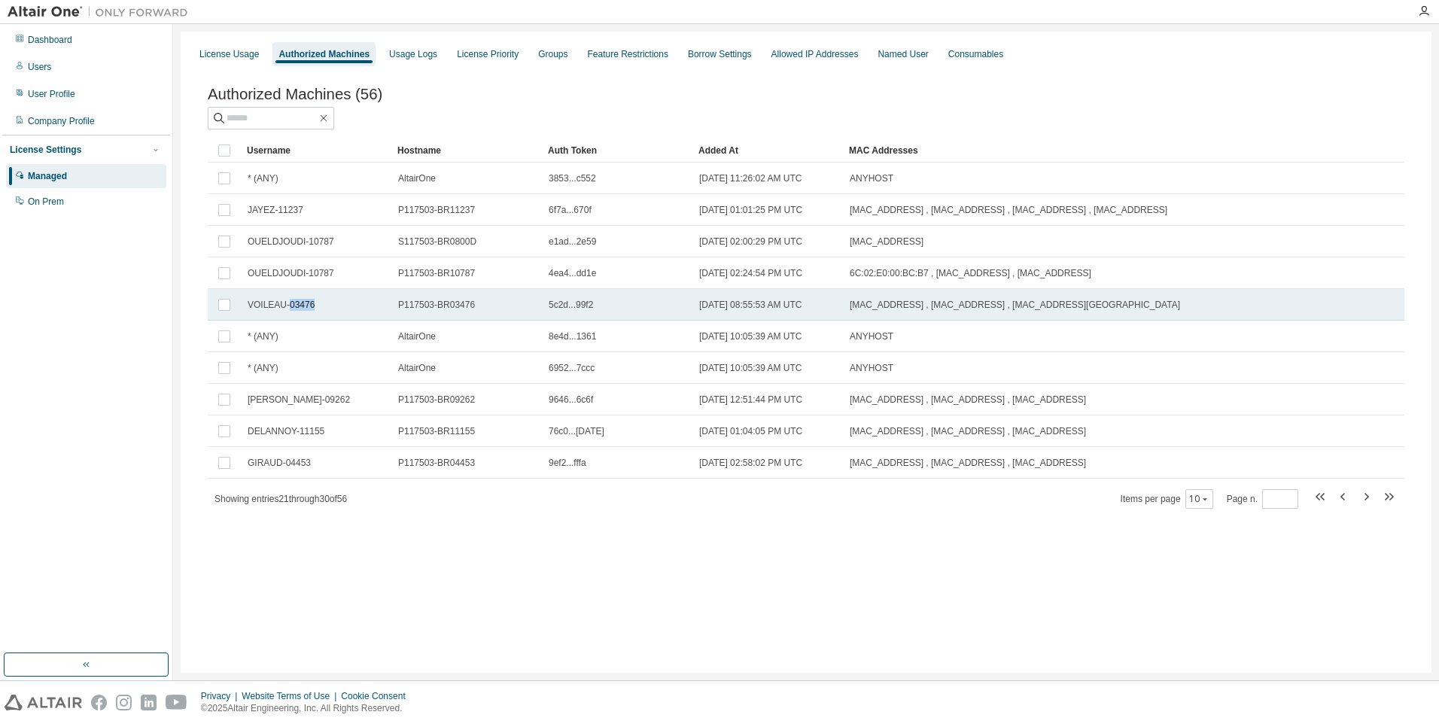
drag, startPoint x: 321, startPoint y: 307, endPoint x: 287, endPoint y: 307, distance: 34.6
click at [287, 307] on div "VOILEAU-03476" at bounding box center [316, 305] width 137 height 12
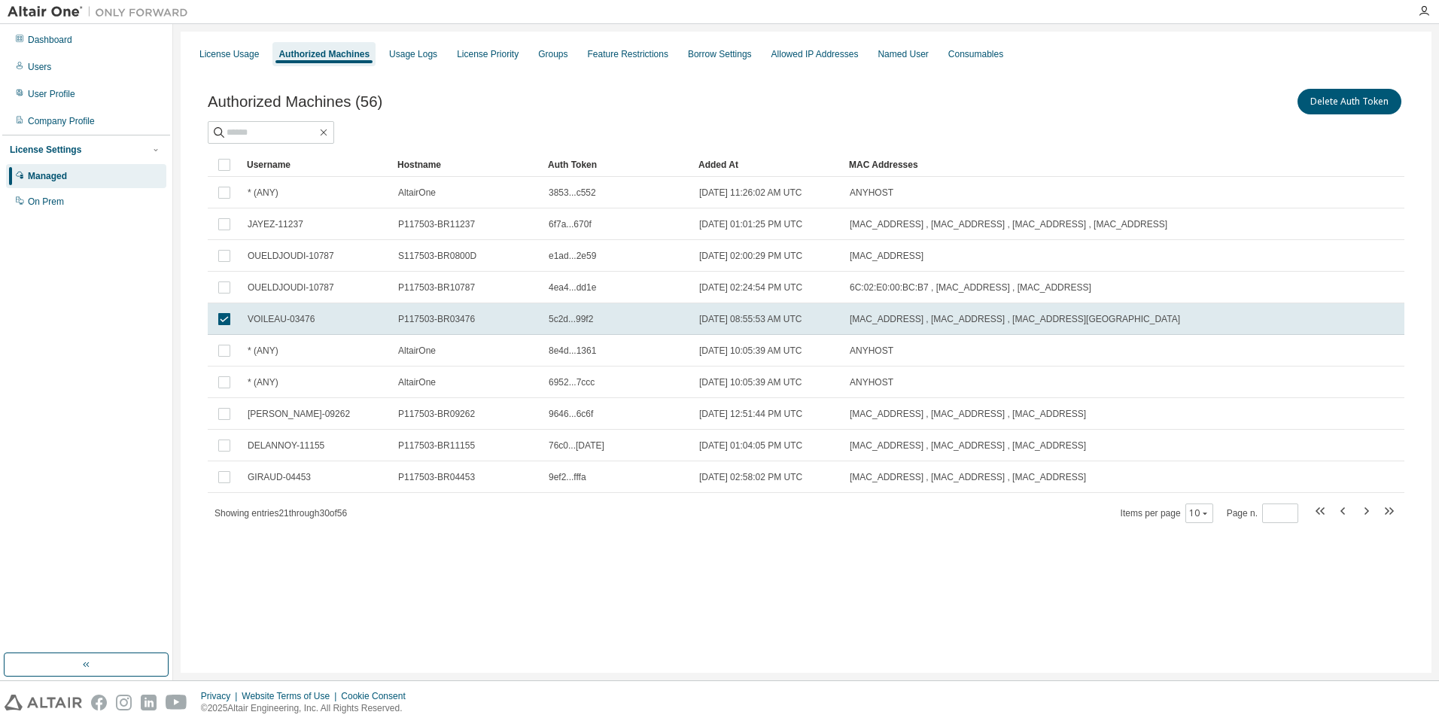
drag, startPoint x: 287, startPoint y: 307, endPoint x: 189, endPoint y: 344, distance: 104.6
click at [136, 343] on div "Dashboard Users User Profile Company Profile License Settings Managed On Prem" at bounding box center [86, 338] width 168 height 625
drag, startPoint x: 317, startPoint y: 314, endPoint x: 287, endPoint y: 319, distance: 30.6
click at [287, 319] on div "VOILEAU-03476" at bounding box center [316, 319] width 137 height 12
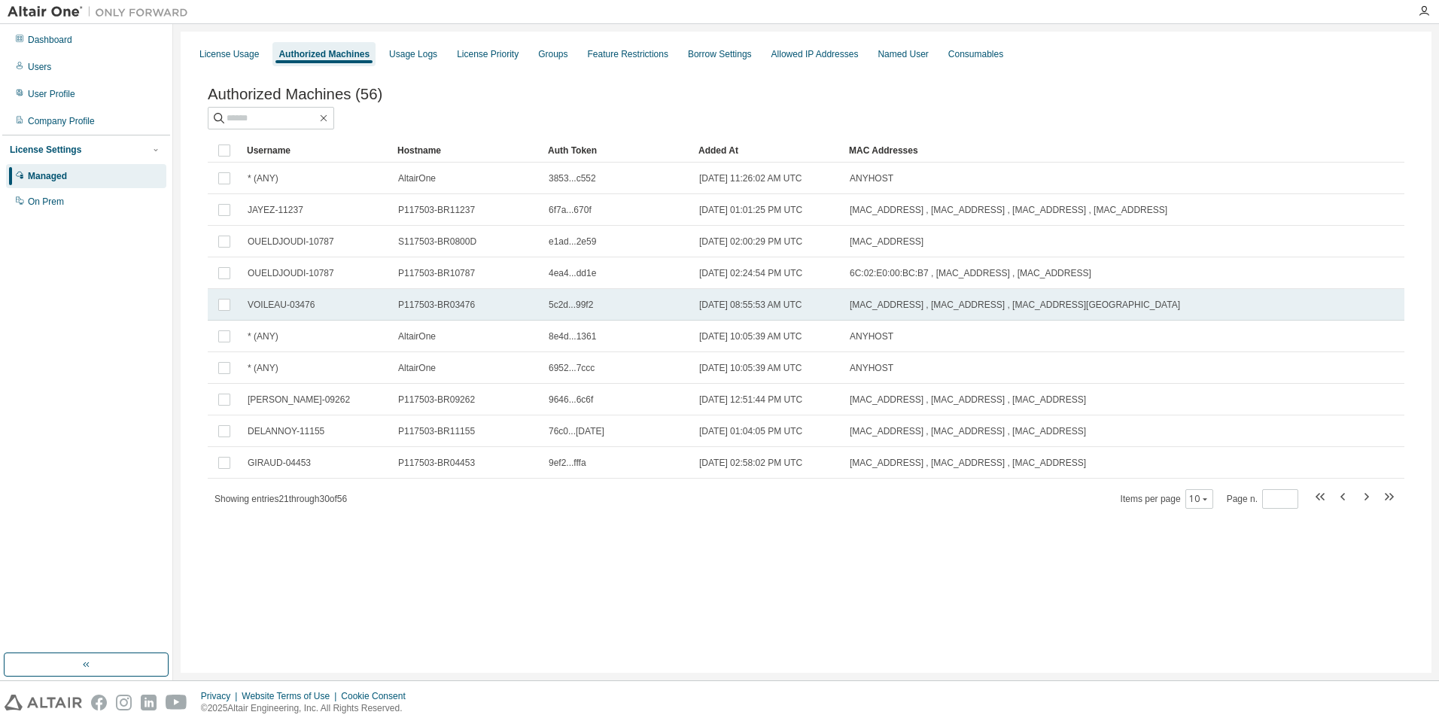
drag, startPoint x: 294, startPoint y: 318, endPoint x: 309, endPoint y: 309, distance: 18.0
click at [309, 309] on span "VOILEAU-03476" at bounding box center [281, 305] width 67 height 12
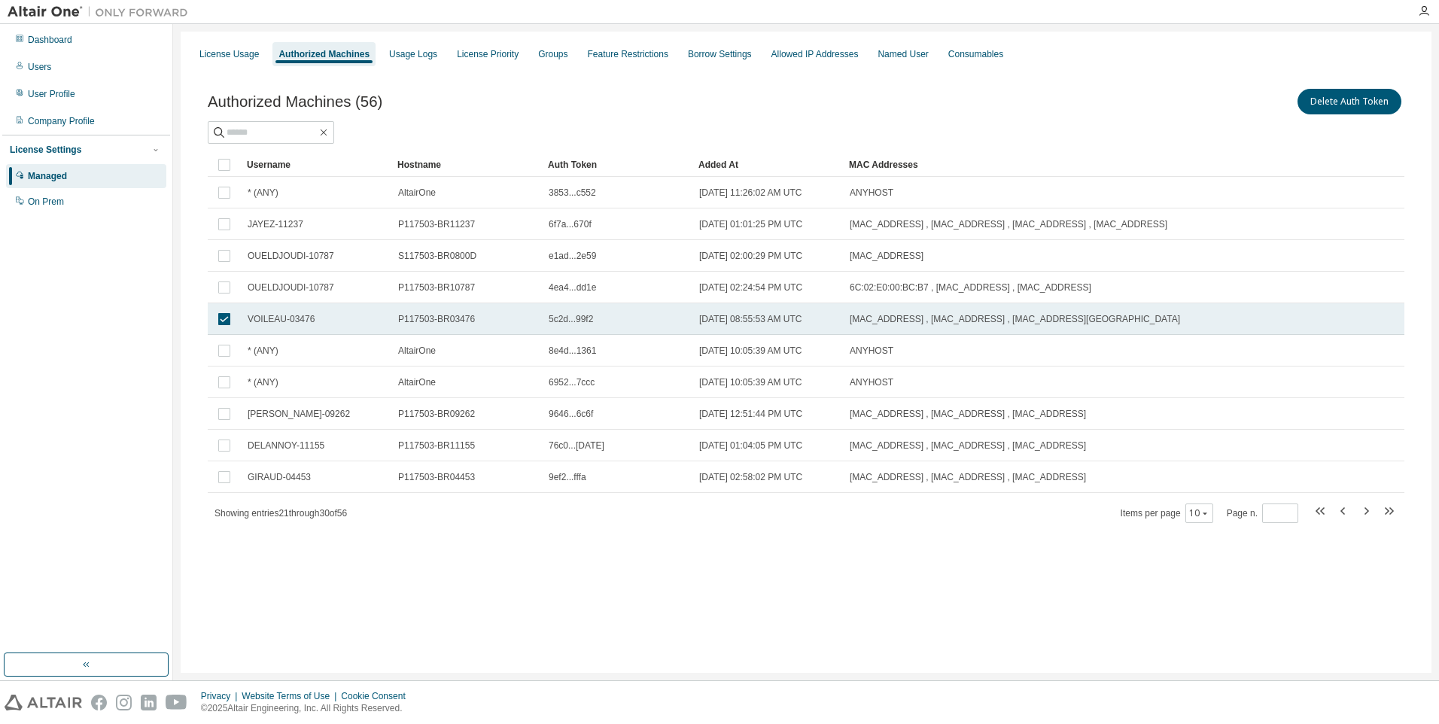
click at [310, 309] on td "VOILEAU-03476" at bounding box center [316, 319] width 151 height 32
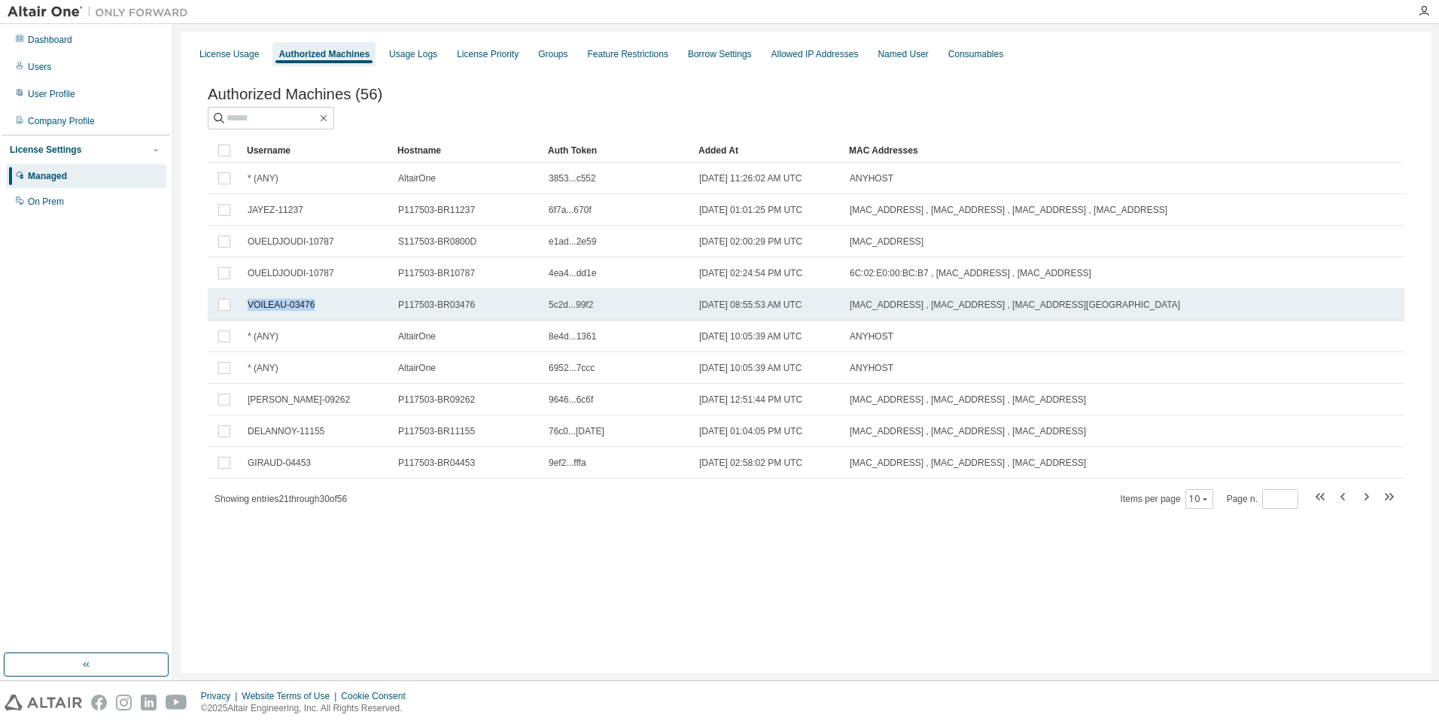
drag, startPoint x: 312, startPoint y: 312, endPoint x: 245, endPoint y: 311, distance: 67.8
click at [245, 311] on td "VOILEAU-03476" at bounding box center [316, 305] width 151 height 32
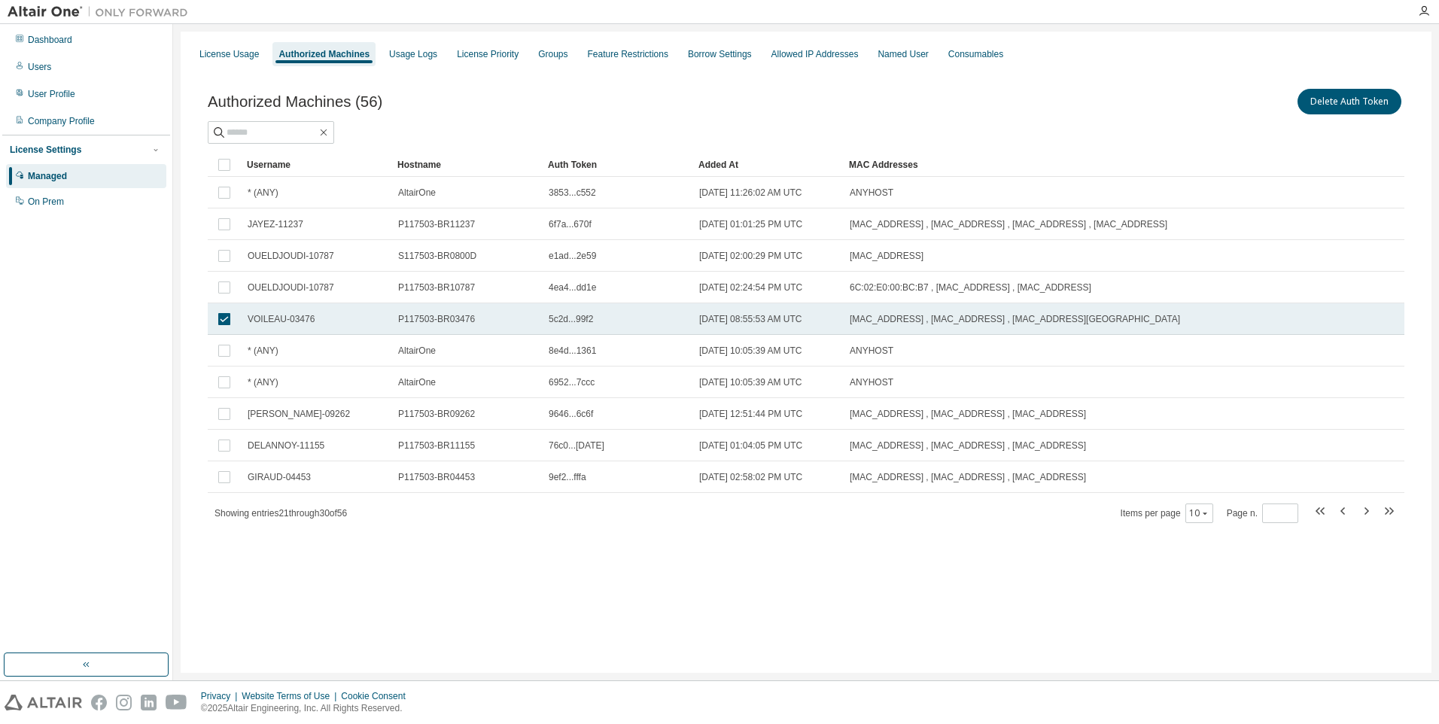
drag, startPoint x: 279, startPoint y: 309, endPoint x: 260, endPoint y: 317, distance: 20.6
click at [260, 317] on span "VOILEAU-03476" at bounding box center [281, 319] width 67 height 12
